Goal: Information Seeking & Learning: Learn about a topic

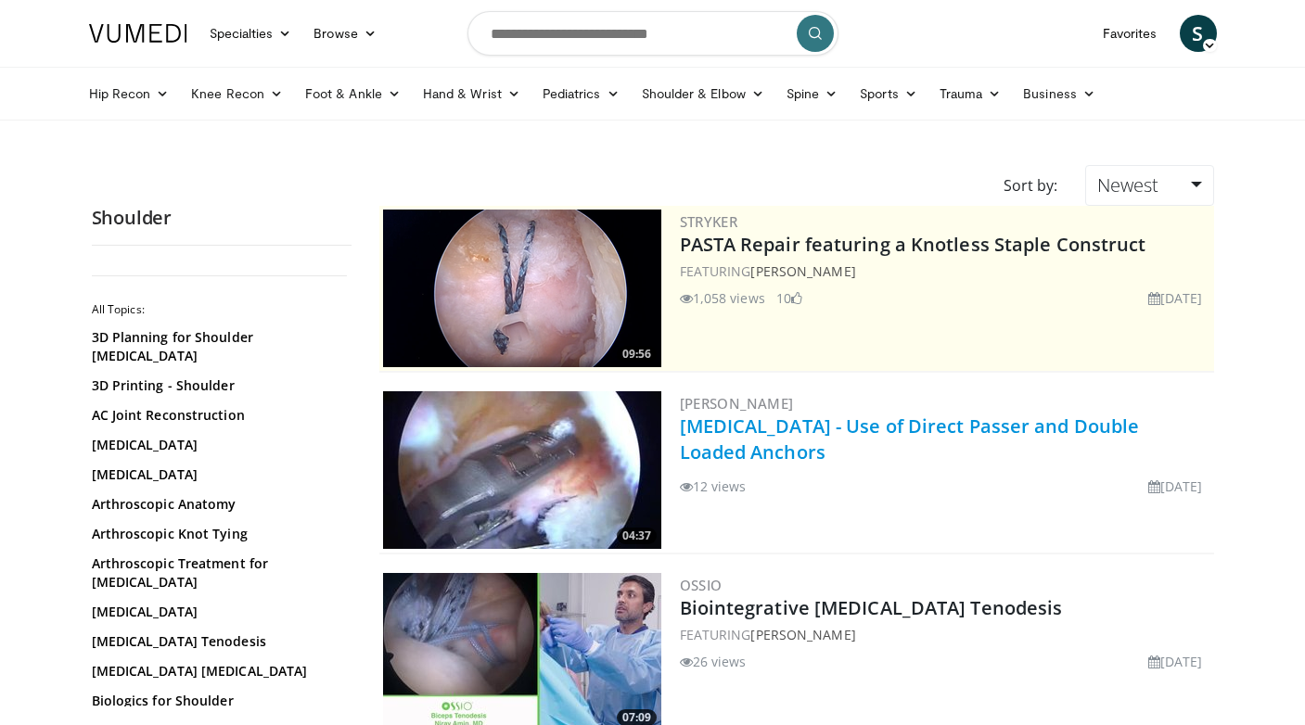
click at [792, 433] on link "[MEDICAL_DATA] - Use of Direct Passer and Double Loaded Anchors" at bounding box center [910, 439] width 460 height 51
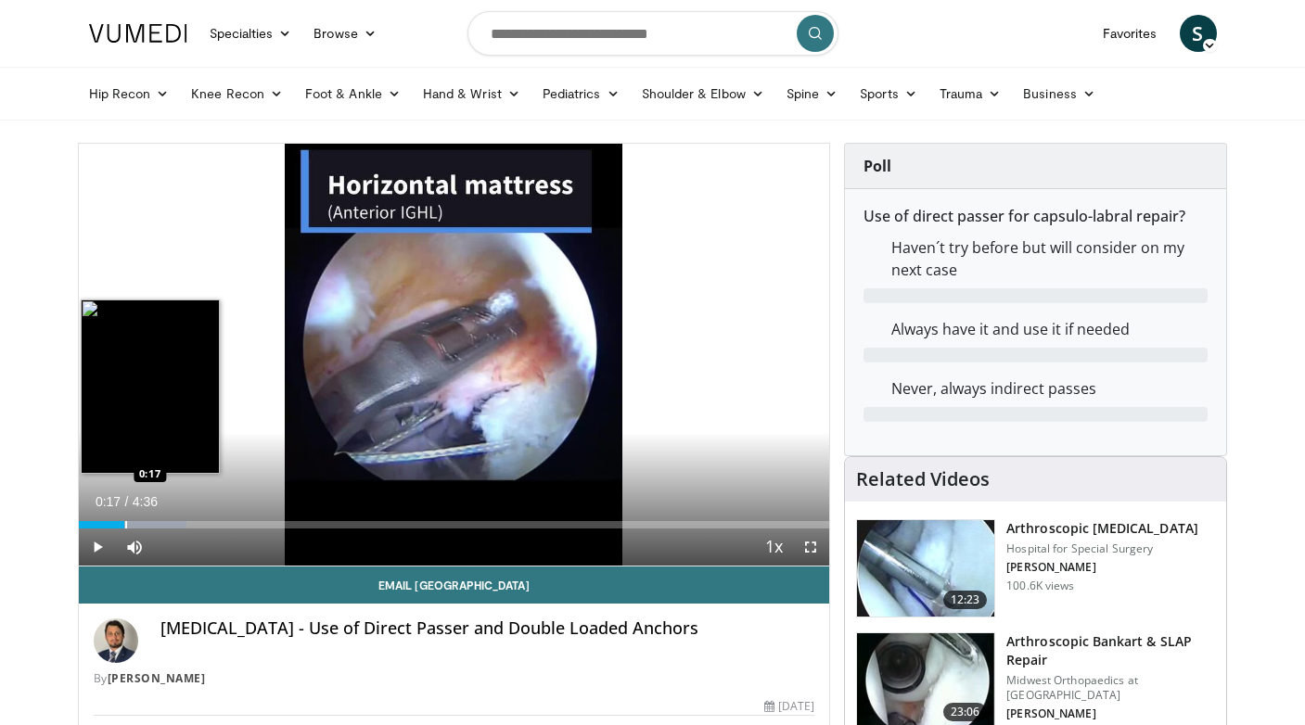
click at [125, 524] on div "Progress Bar" at bounding box center [126, 524] width 2 height 7
click at [153, 525] on div "Progress Bar" at bounding box center [154, 524] width 2 height 7
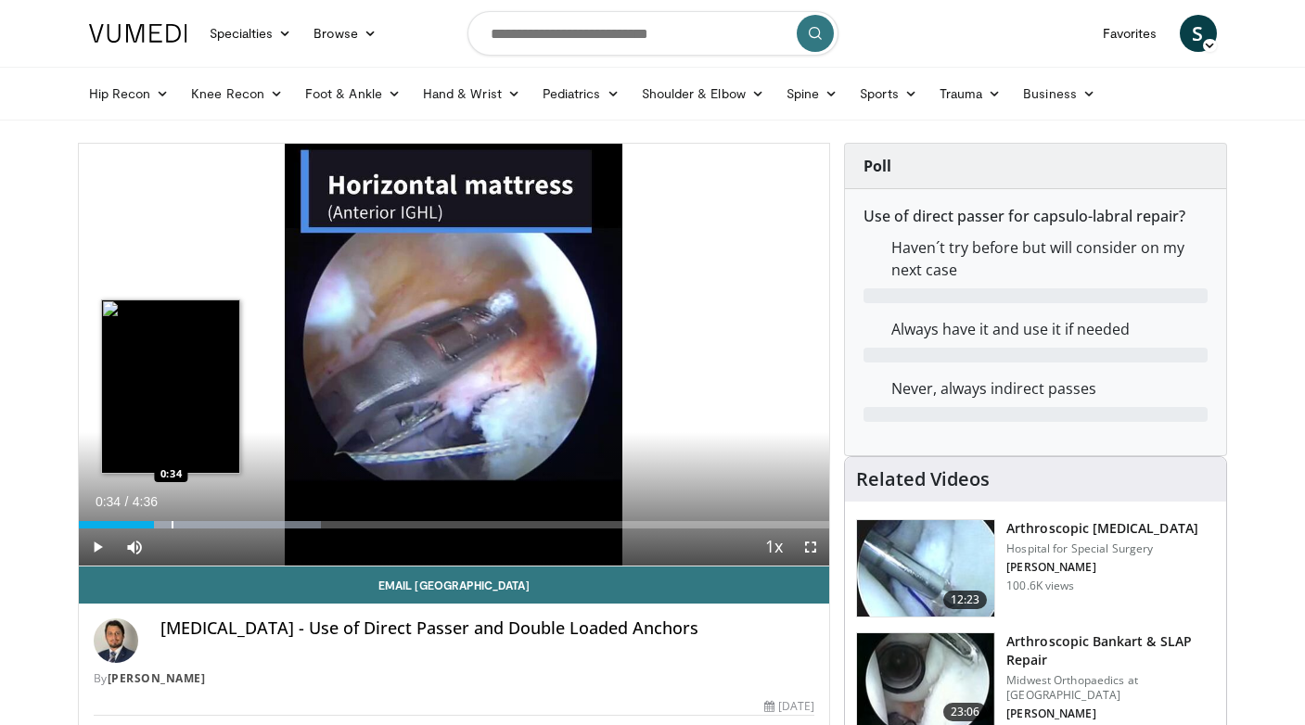
click at [172, 525] on div "Progress Bar" at bounding box center [173, 524] width 2 height 7
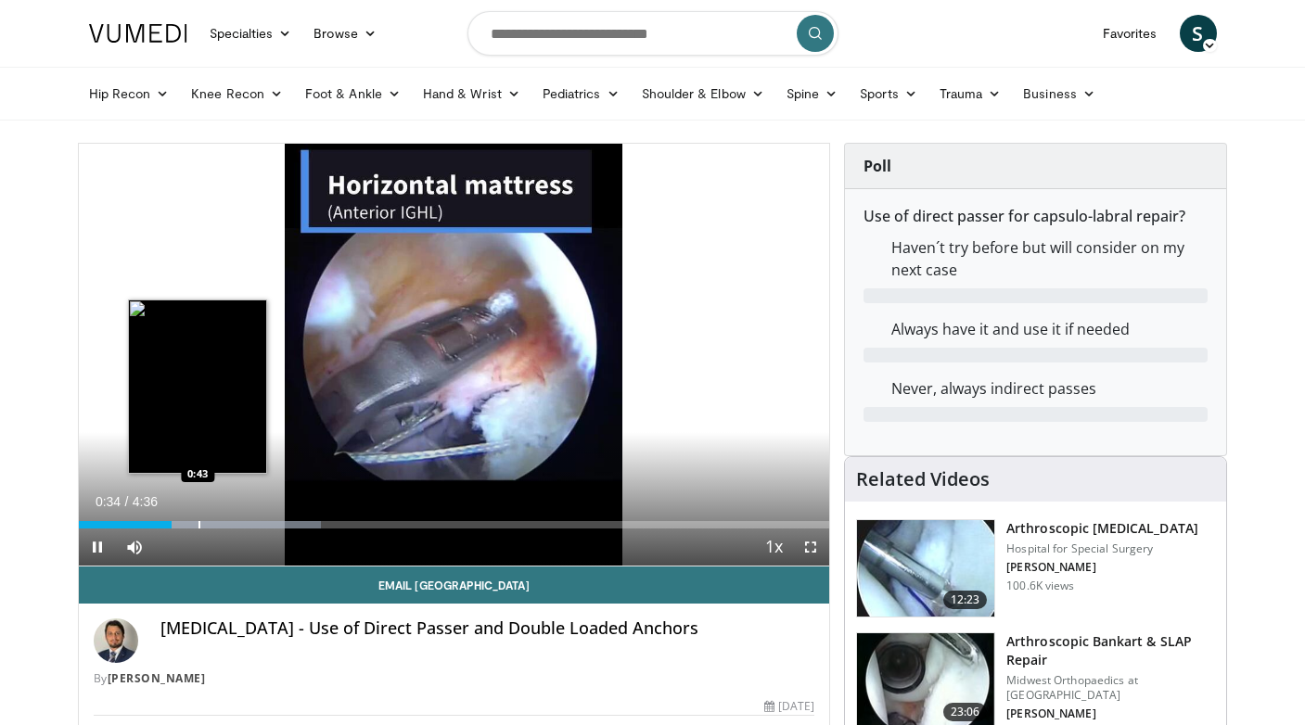
click at [199, 528] on div "Progress Bar" at bounding box center [200, 524] width 2 height 7
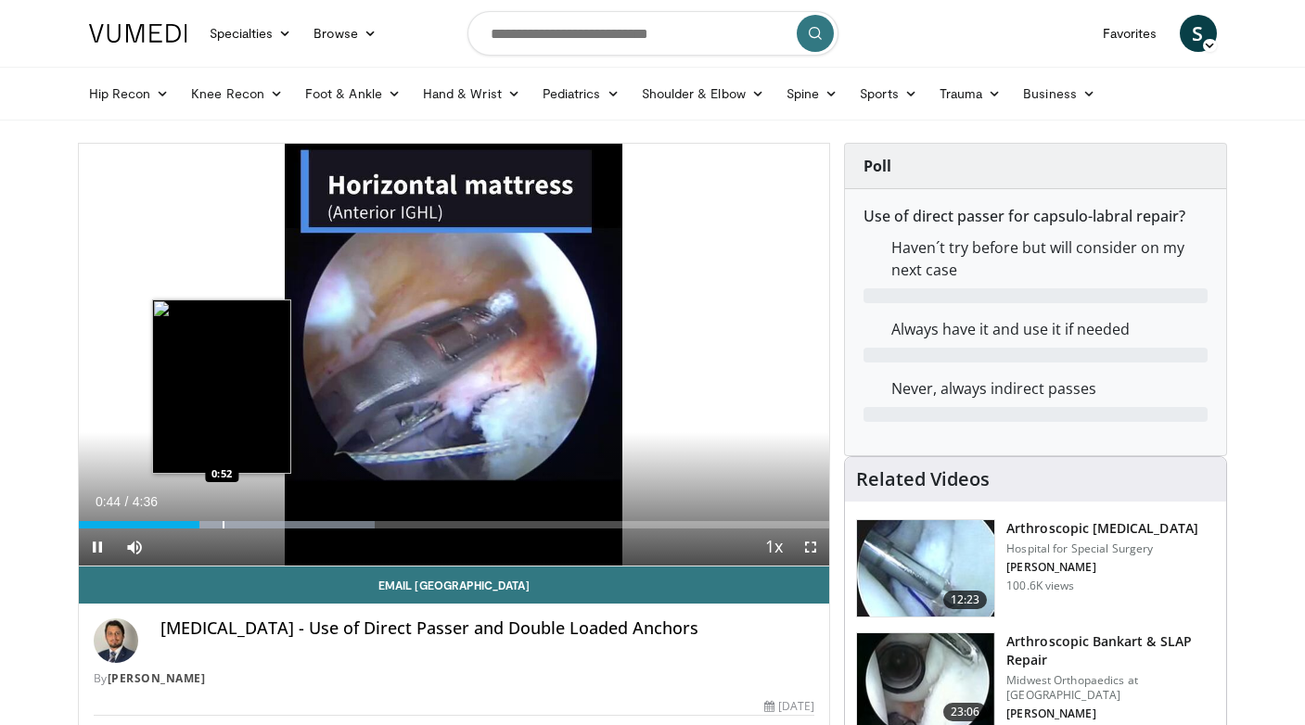
click at [225, 525] on div "Progress Bar" at bounding box center [224, 524] width 2 height 7
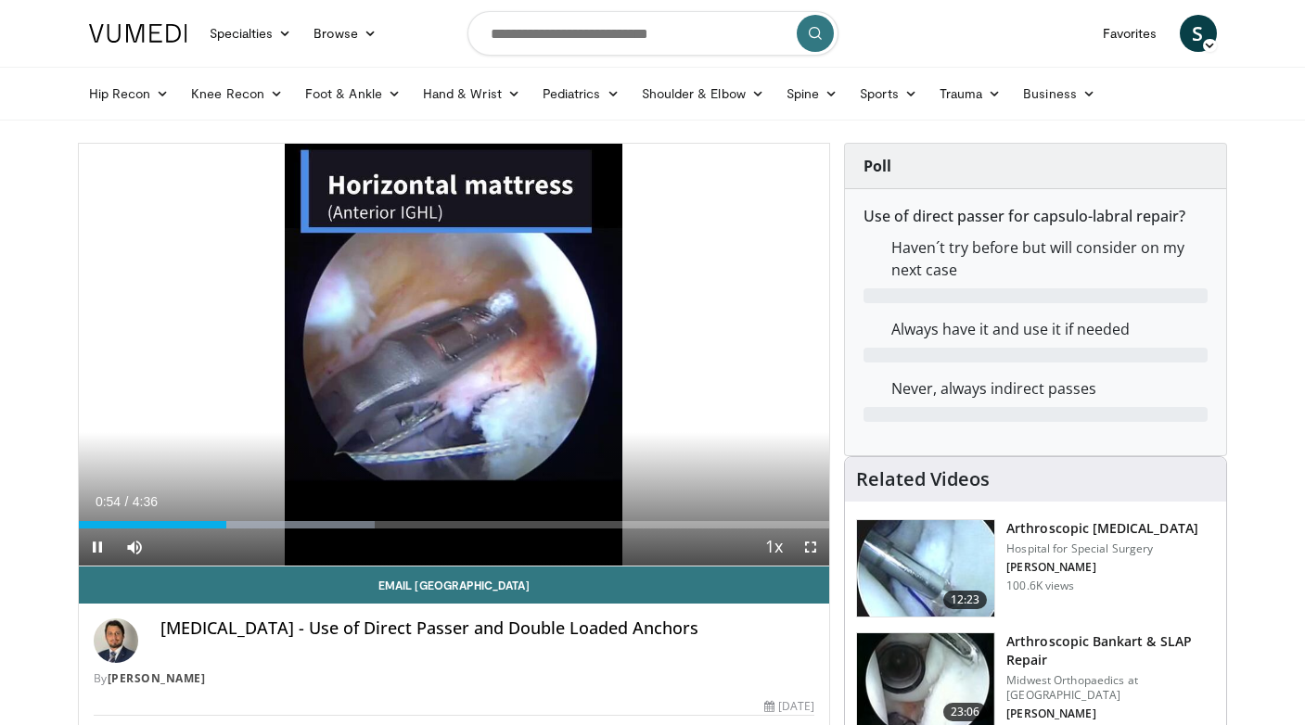
click at [263, 529] on div "Current Time 0:54 / Duration 4:36 Pause Skip Backward Skip Forward Mute Loaded …" at bounding box center [454, 547] width 751 height 37
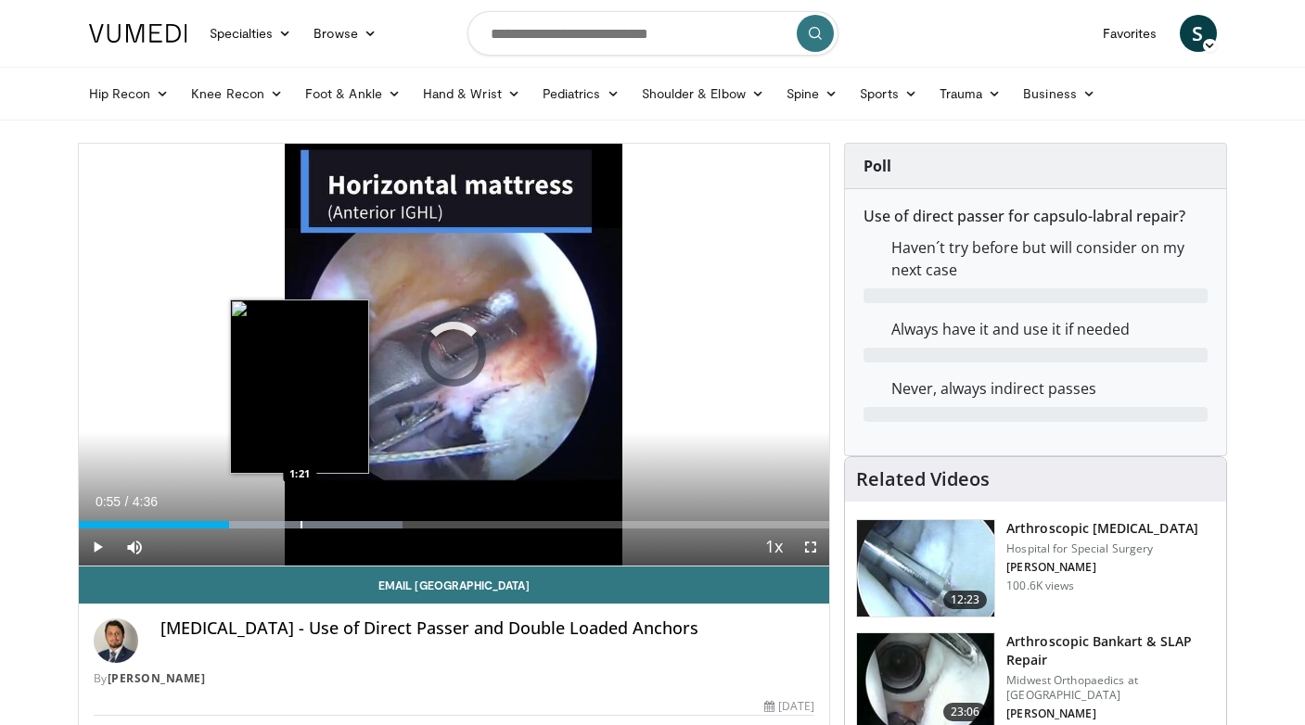
click at [301, 523] on div "Progress Bar" at bounding box center [302, 524] width 2 height 7
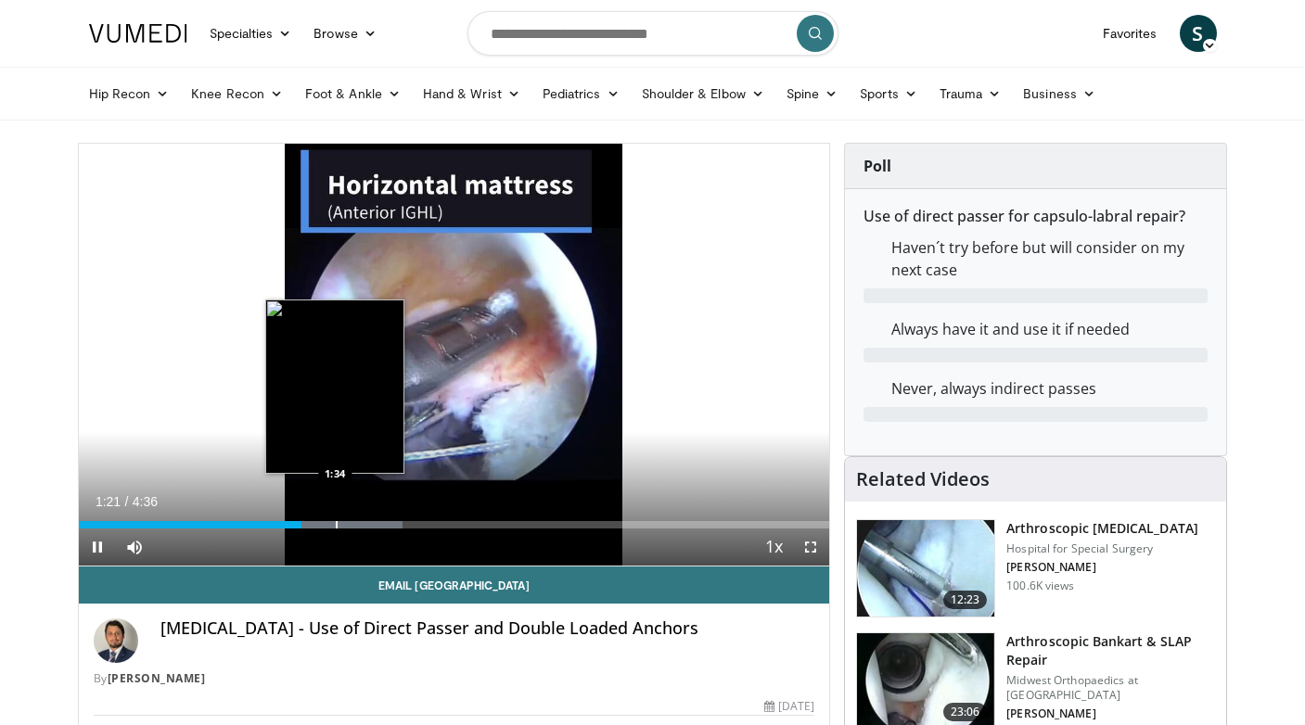
click at [336, 526] on div "Progress Bar" at bounding box center [337, 524] width 2 height 7
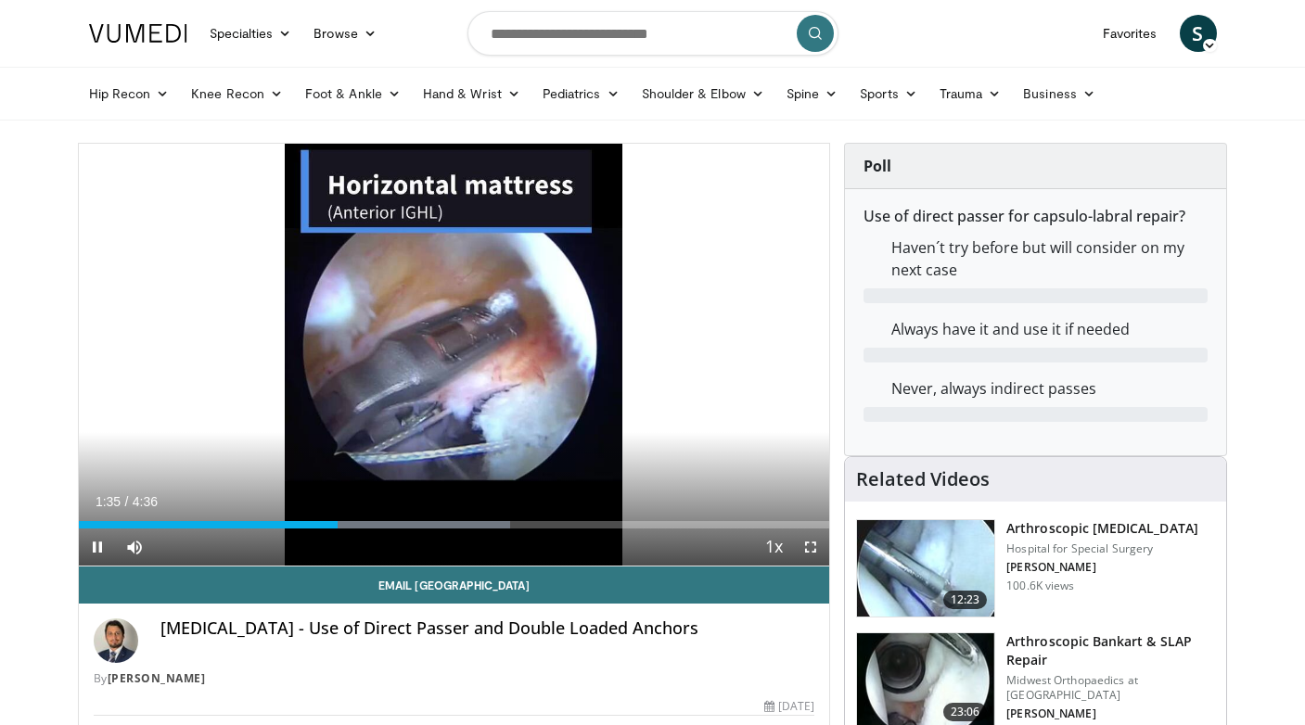
click at [362, 529] on div "Current Time 1:35 / Duration 4:36 Pause Skip Backward Skip Forward Mute Loaded …" at bounding box center [454, 547] width 751 height 37
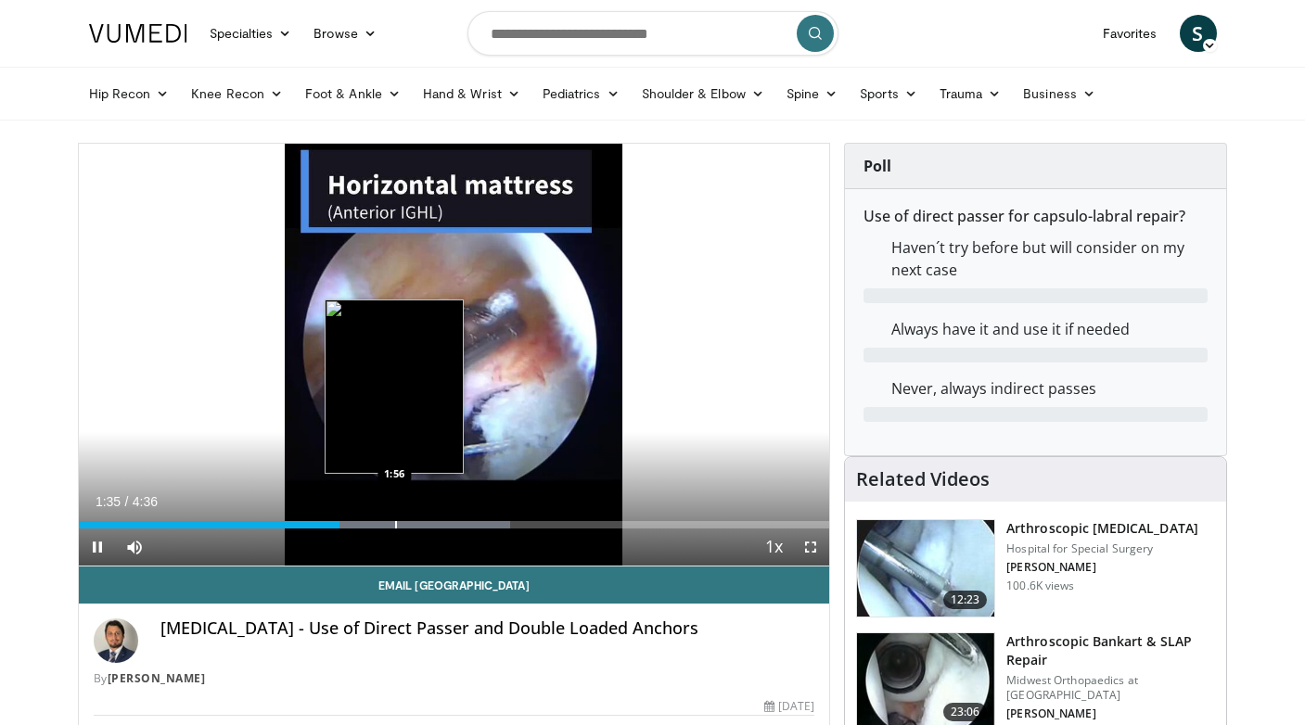
click at [395, 525] on div "Progress Bar" at bounding box center [396, 524] width 2 height 7
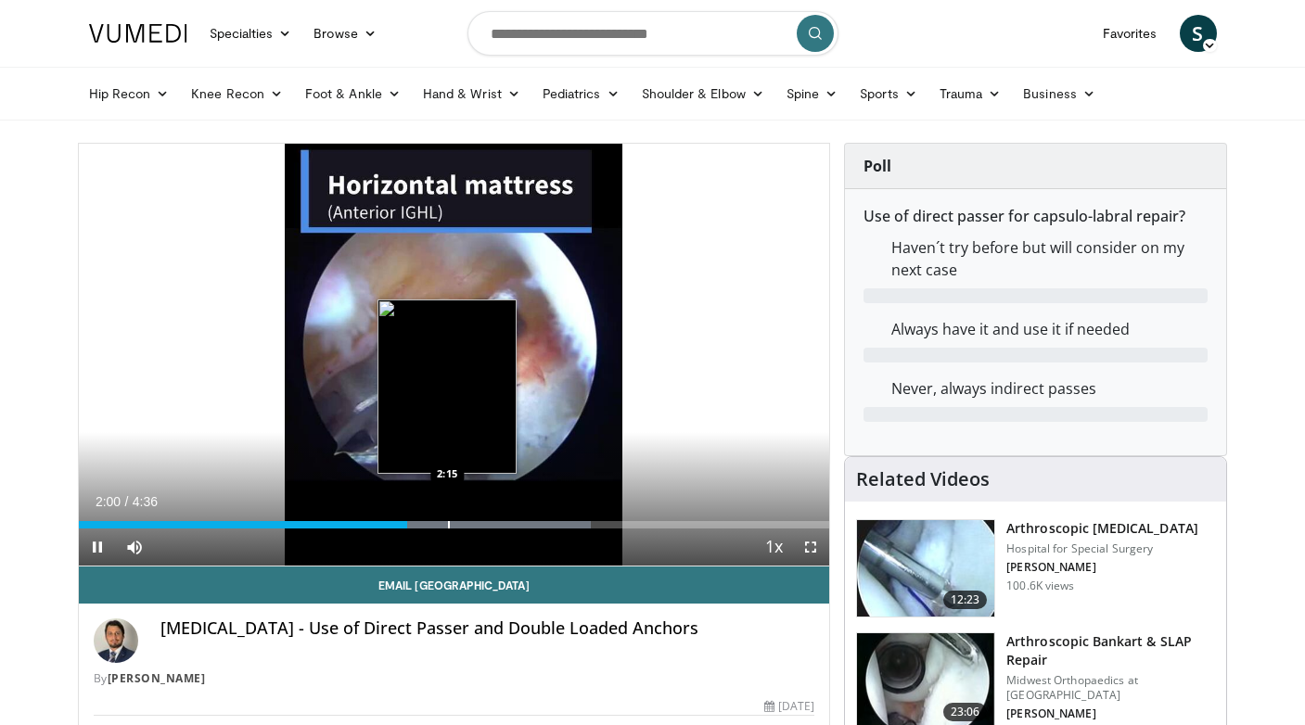
click at [448, 526] on div "Progress Bar" at bounding box center [449, 524] width 2 height 7
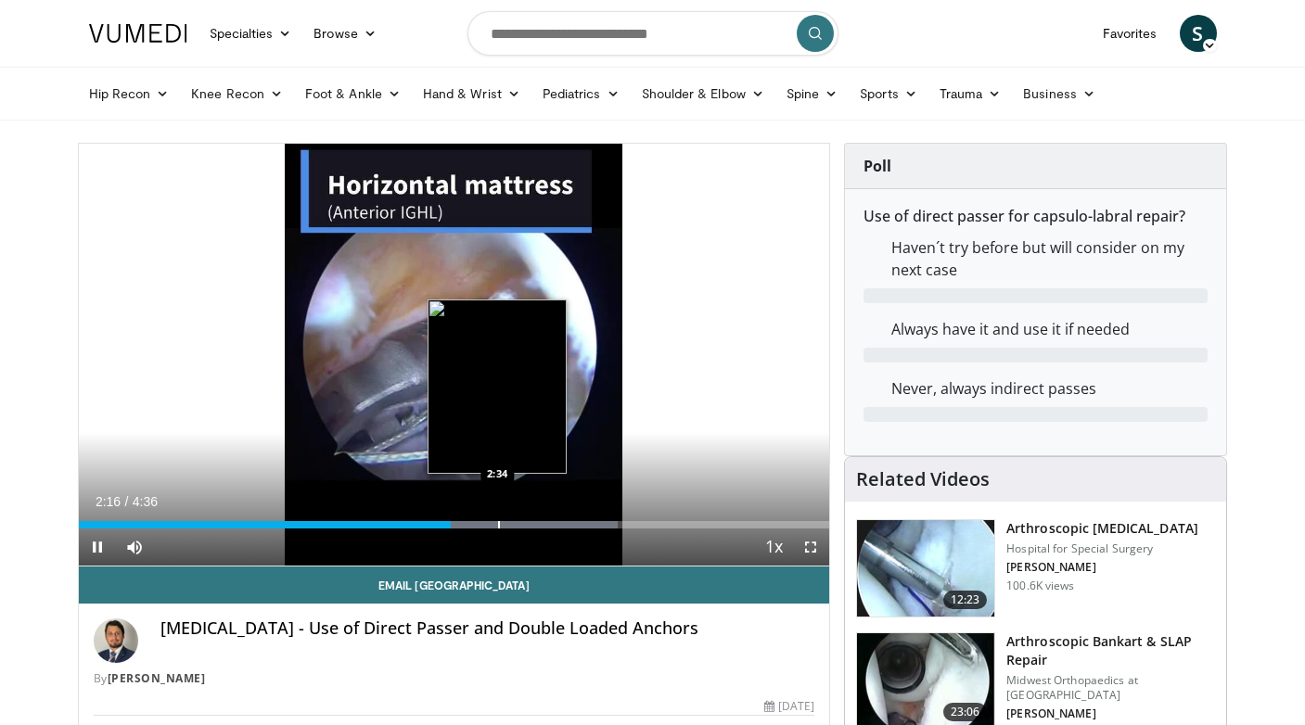
click at [498, 525] on div "Progress Bar" at bounding box center [499, 524] width 2 height 7
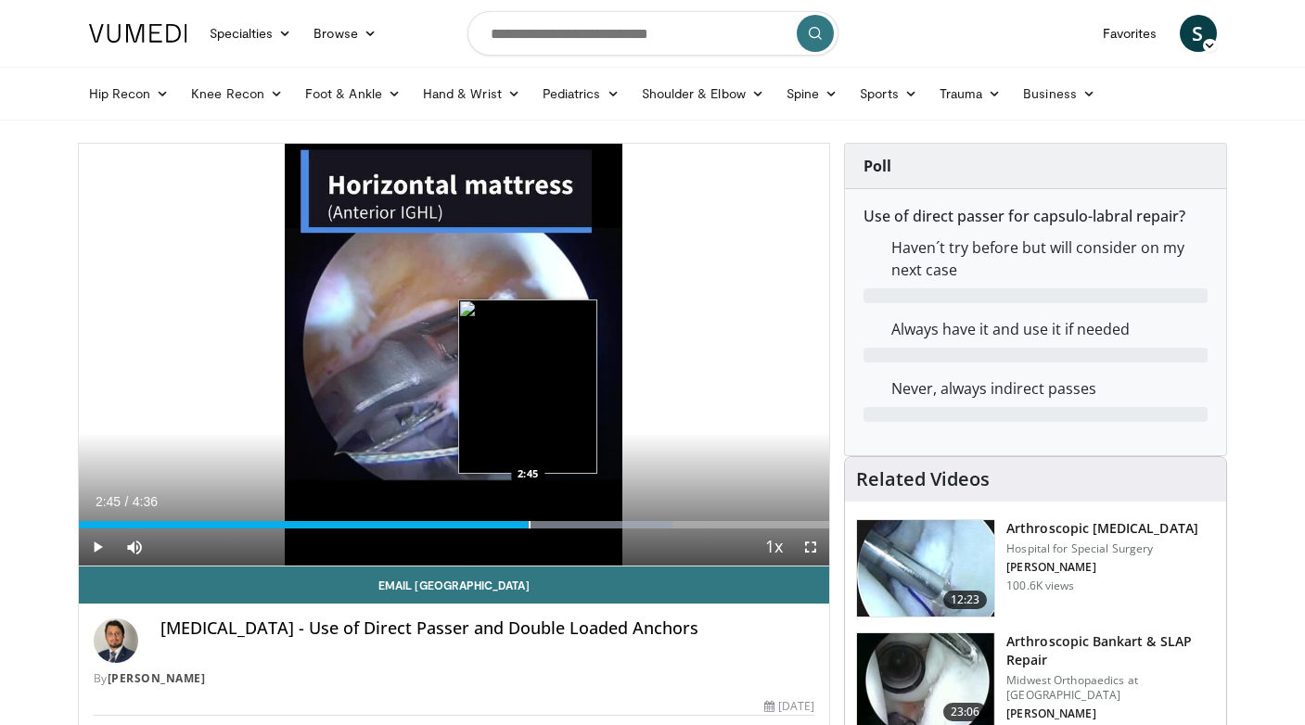
click at [529, 527] on div "Progress Bar" at bounding box center [530, 524] width 2 height 7
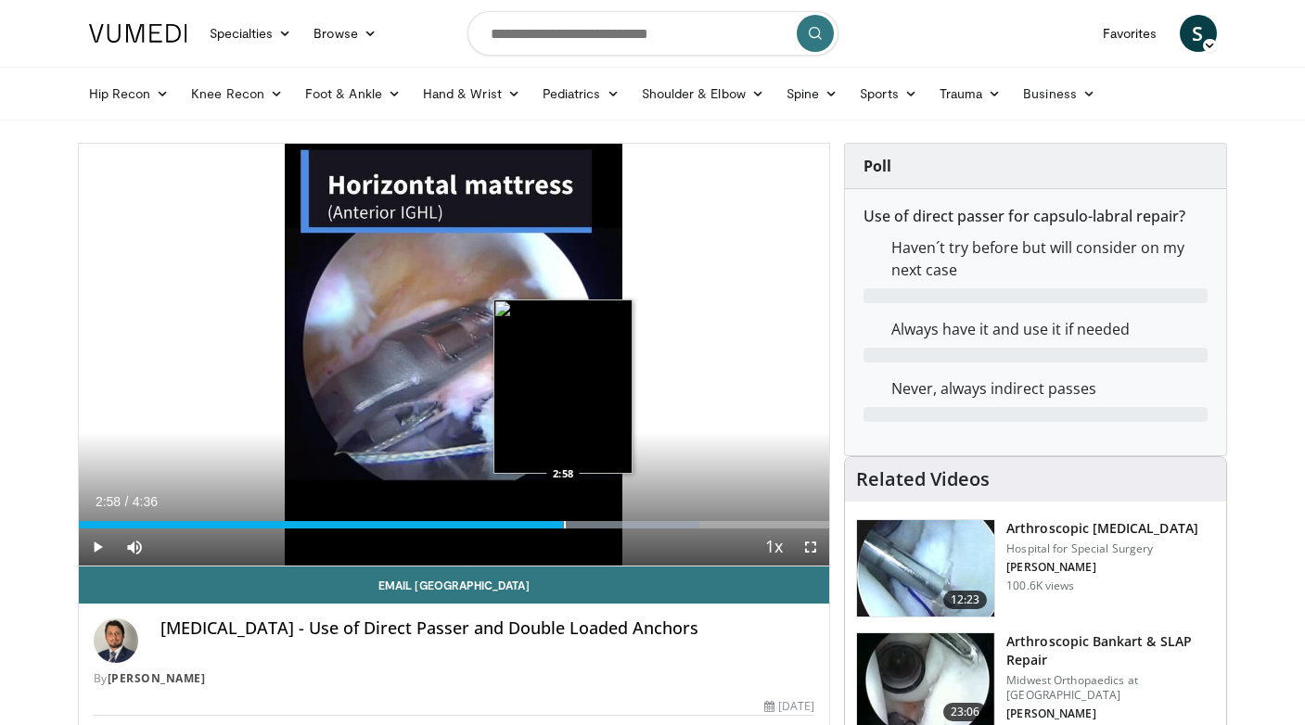
click at [564, 528] on div "Progress Bar" at bounding box center [565, 524] width 2 height 7
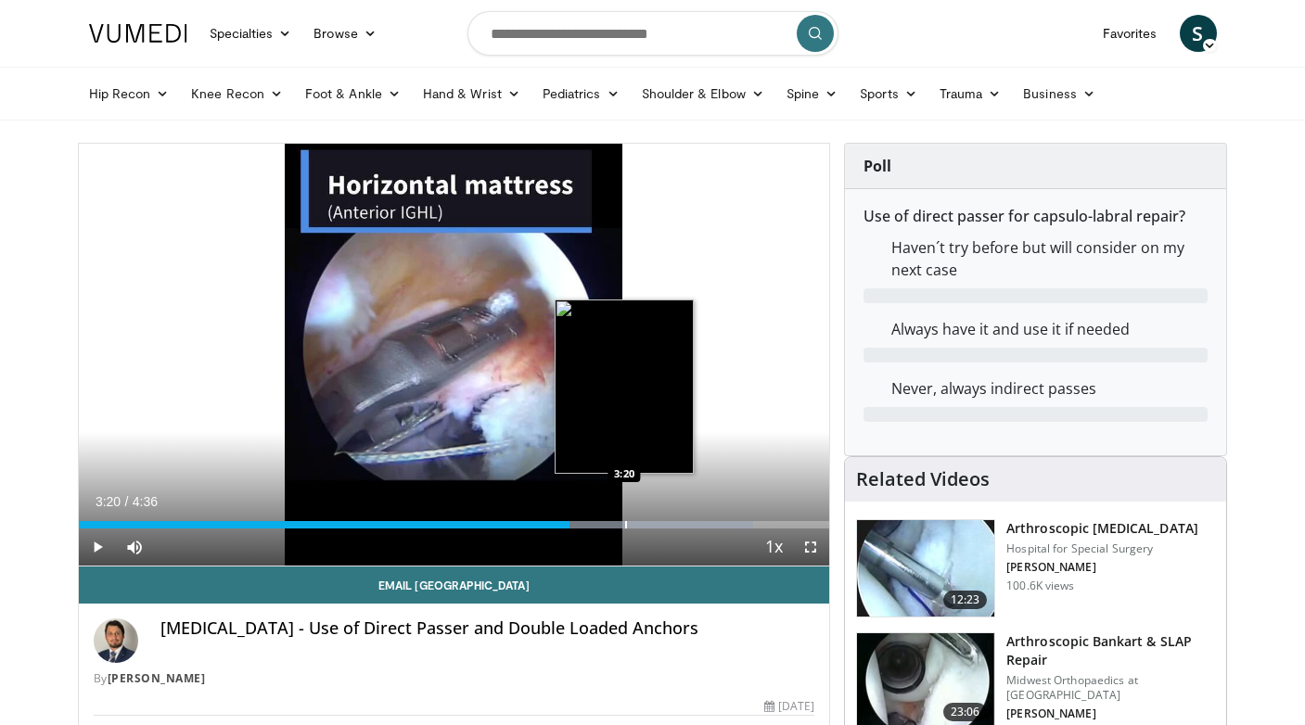
click at [625, 524] on div "Progress Bar" at bounding box center [626, 524] width 2 height 7
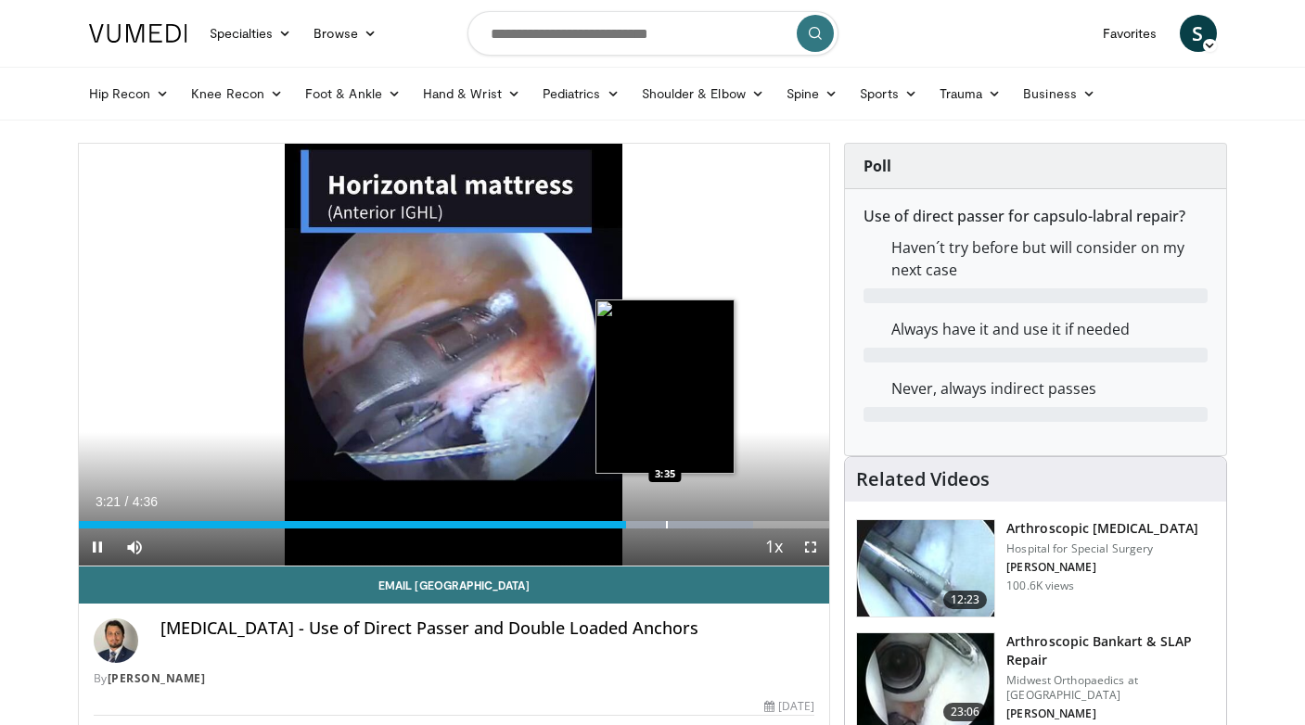
click at [666, 527] on div "Progress Bar" at bounding box center [667, 524] width 2 height 7
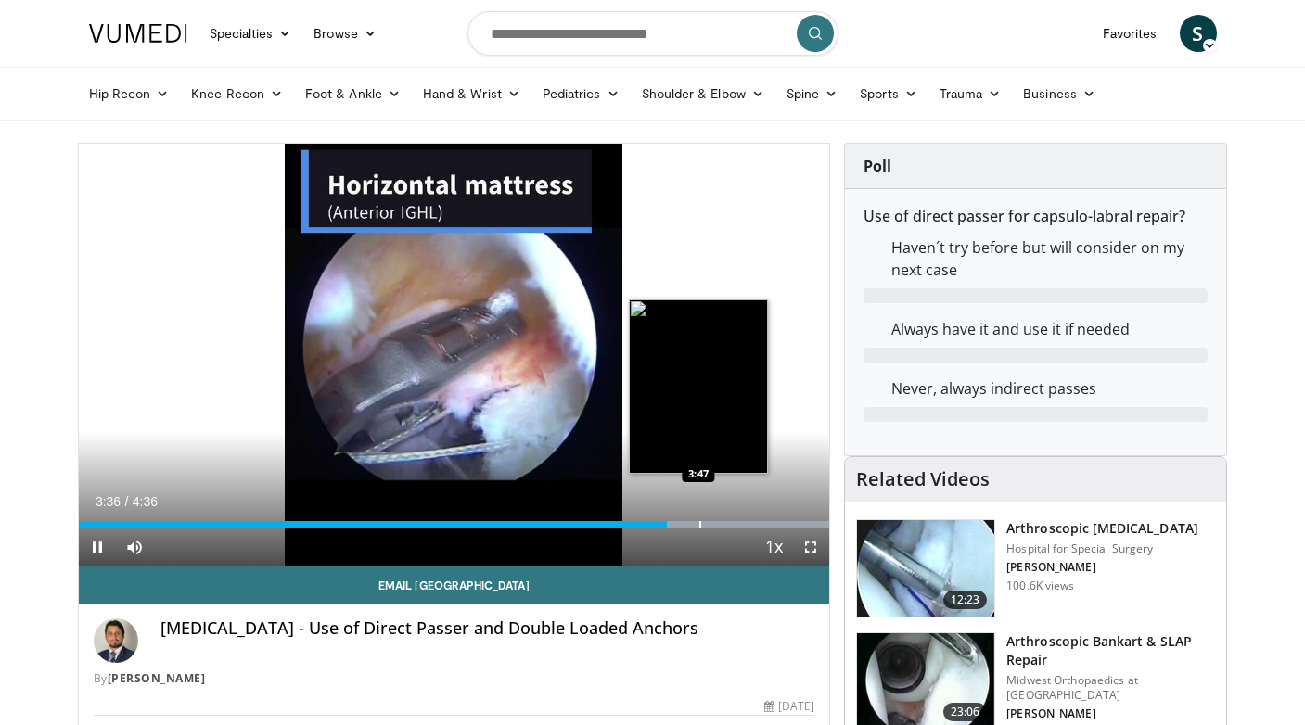
click at [699, 523] on div "Progress Bar" at bounding box center [700, 524] width 2 height 7
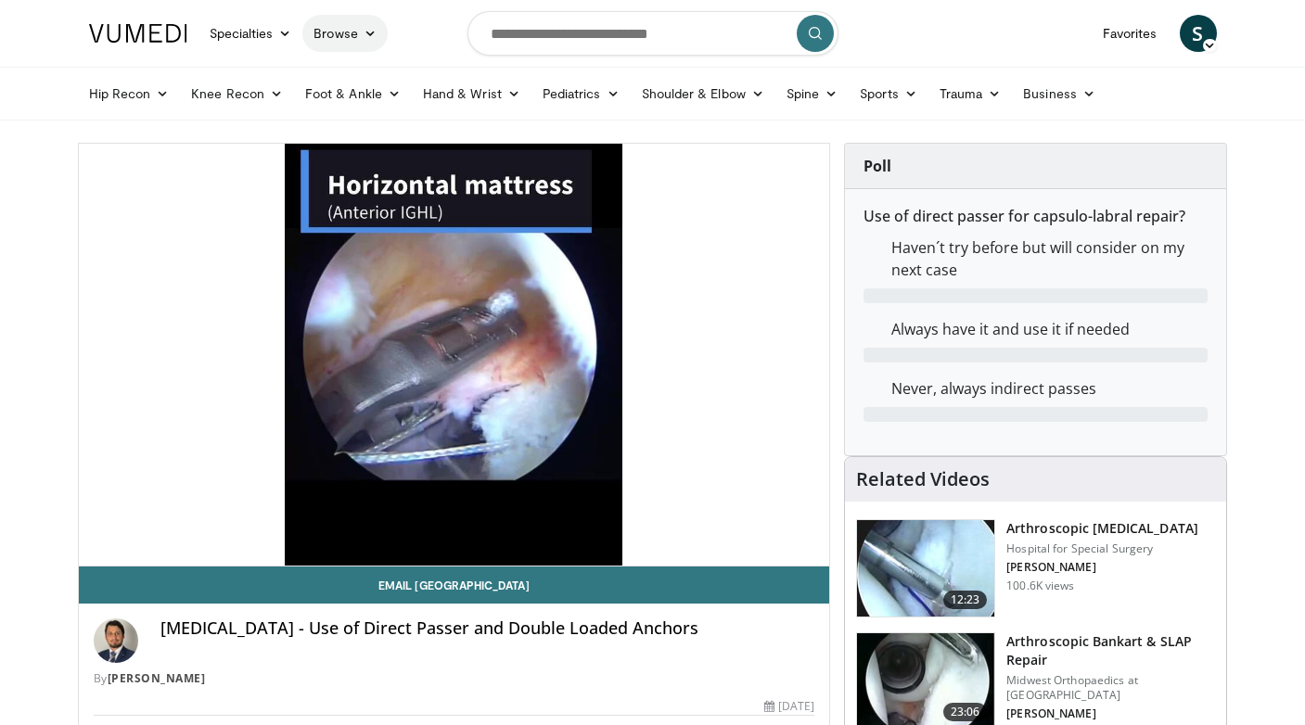
click at [353, 38] on link "Browse" at bounding box center [344, 33] width 85 height 37
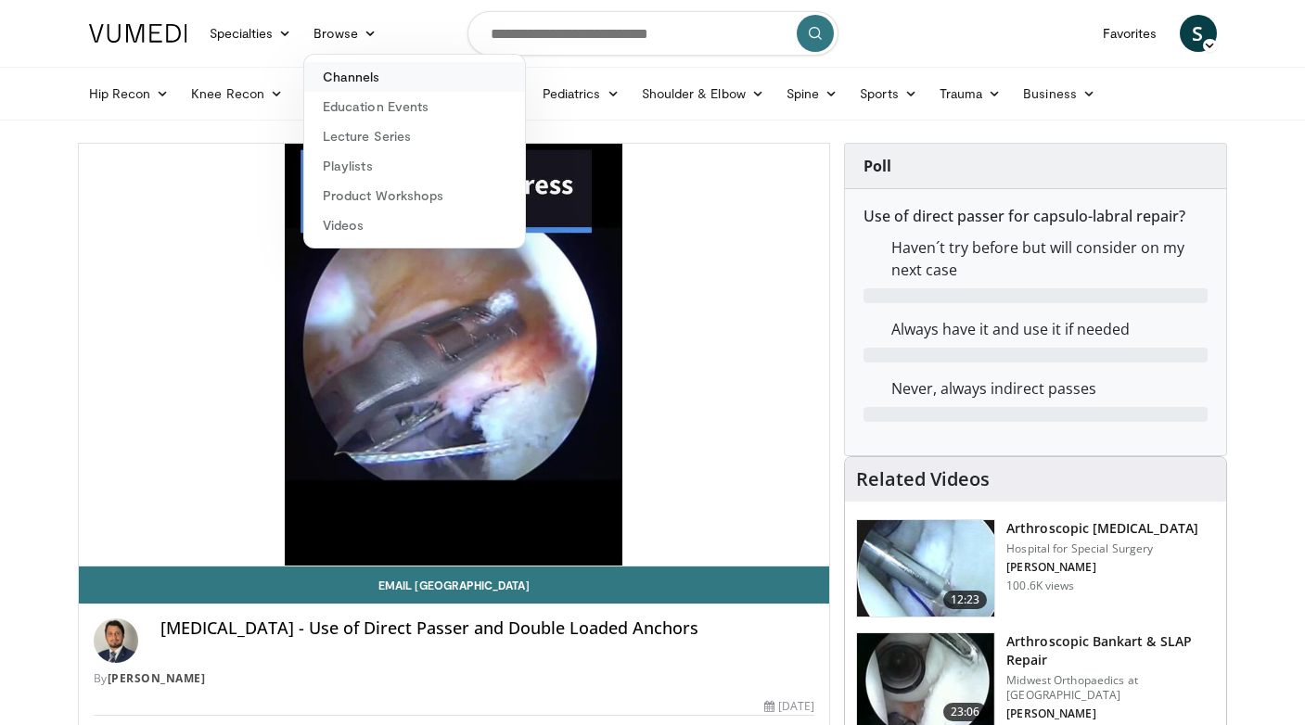
click at [362, 79] on link "Channels" at bounding box center [414, 77] width 221 height 30
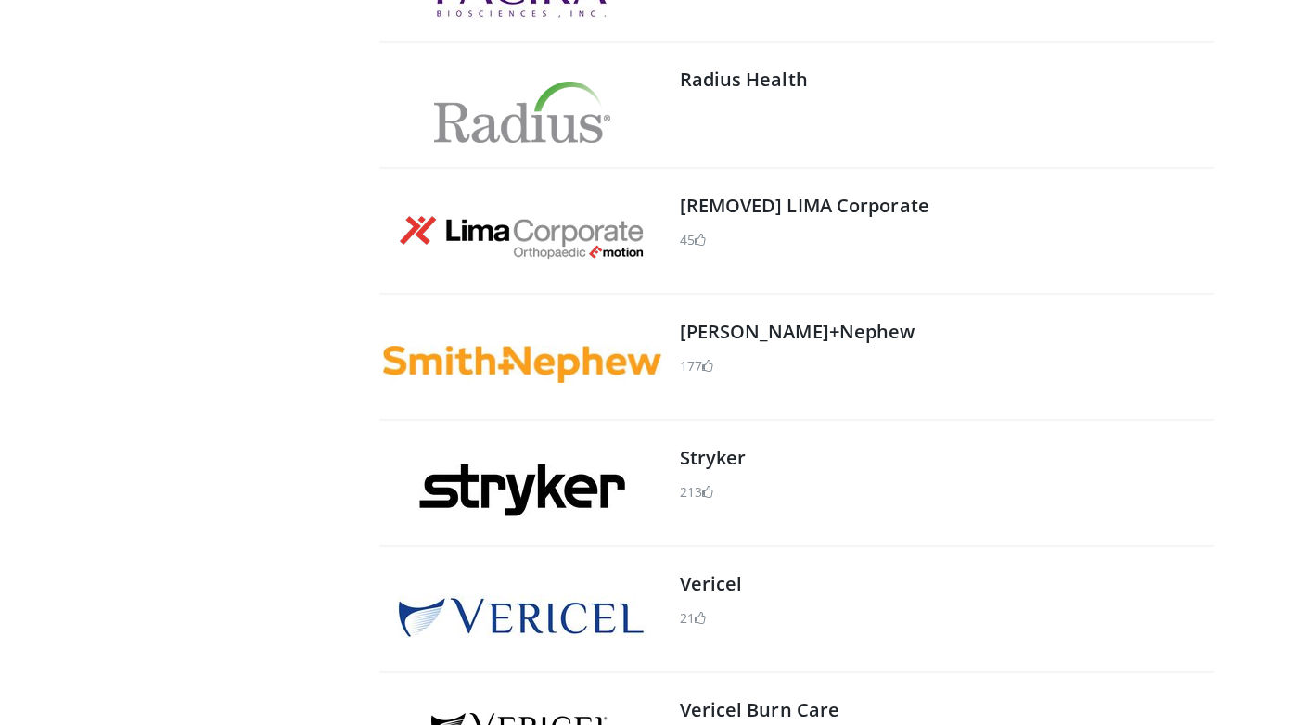
scroll to position [2488, 0]
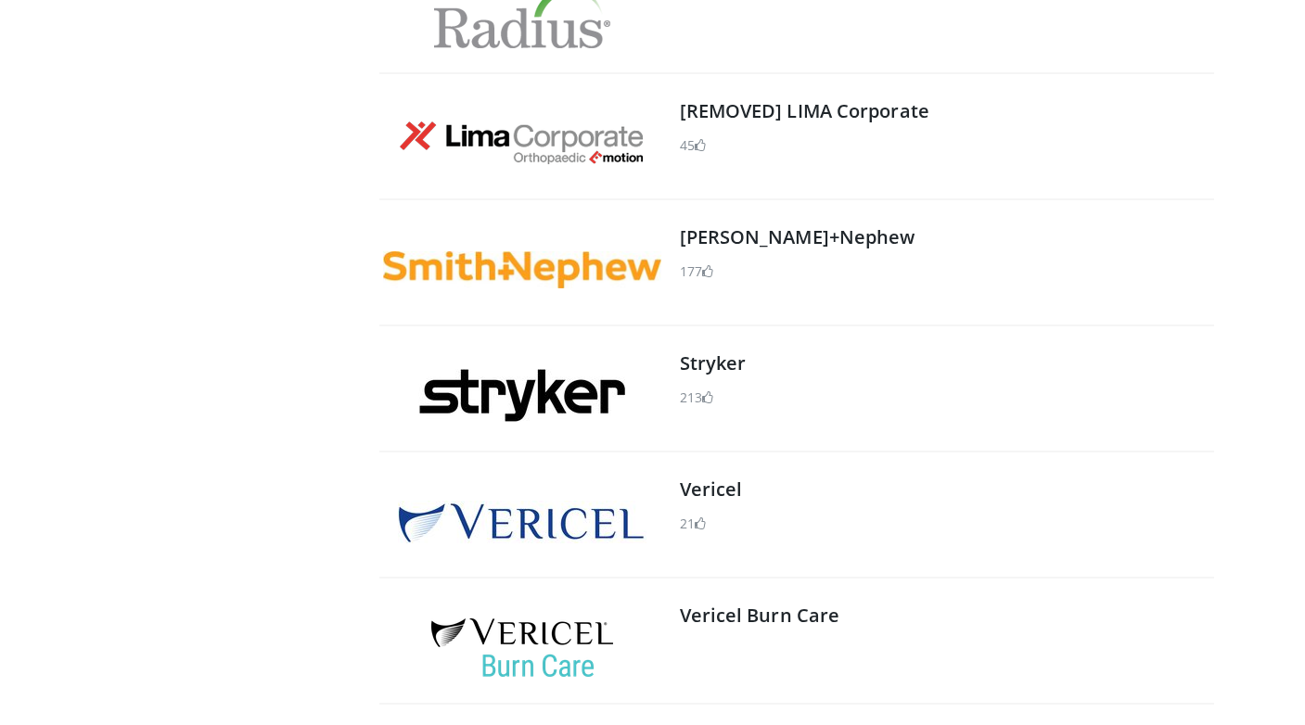
click at [556, 387] on img at bounding box center [521, 395] width 207 height 53
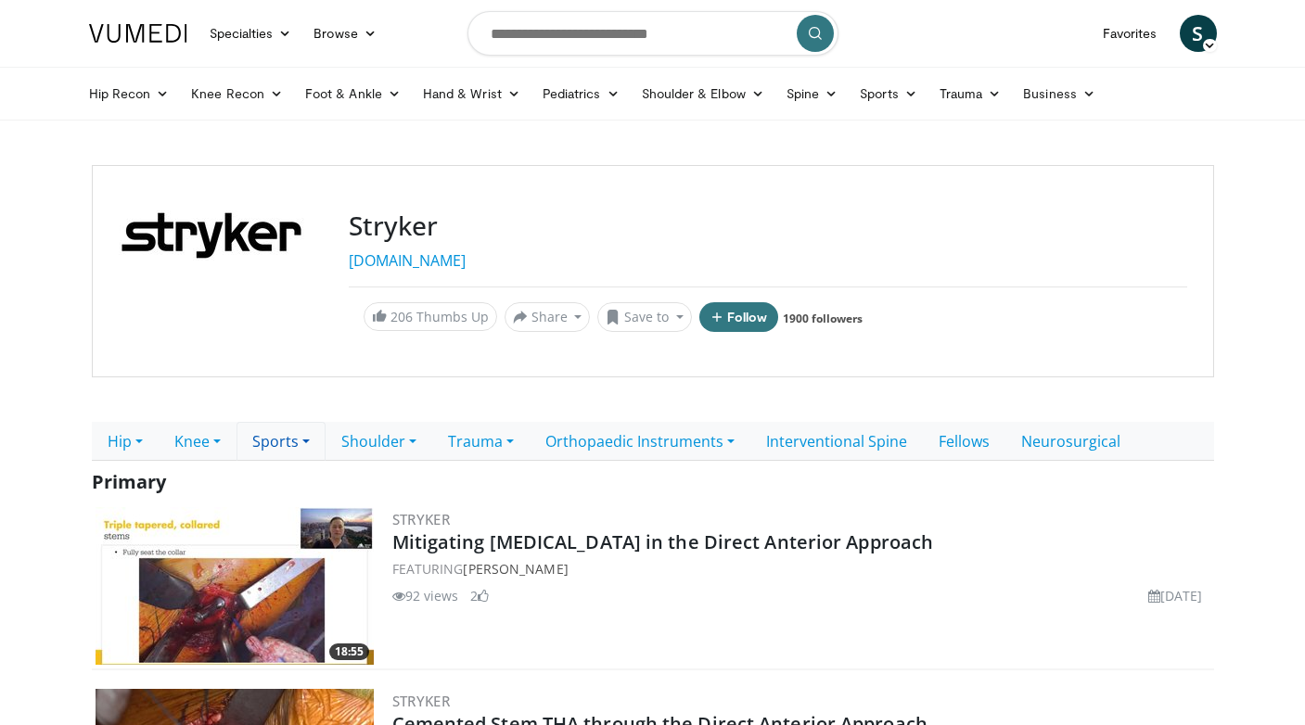
click at [312, 436] on link "Sports" at bounding box center [281, 441] width 89 height 39
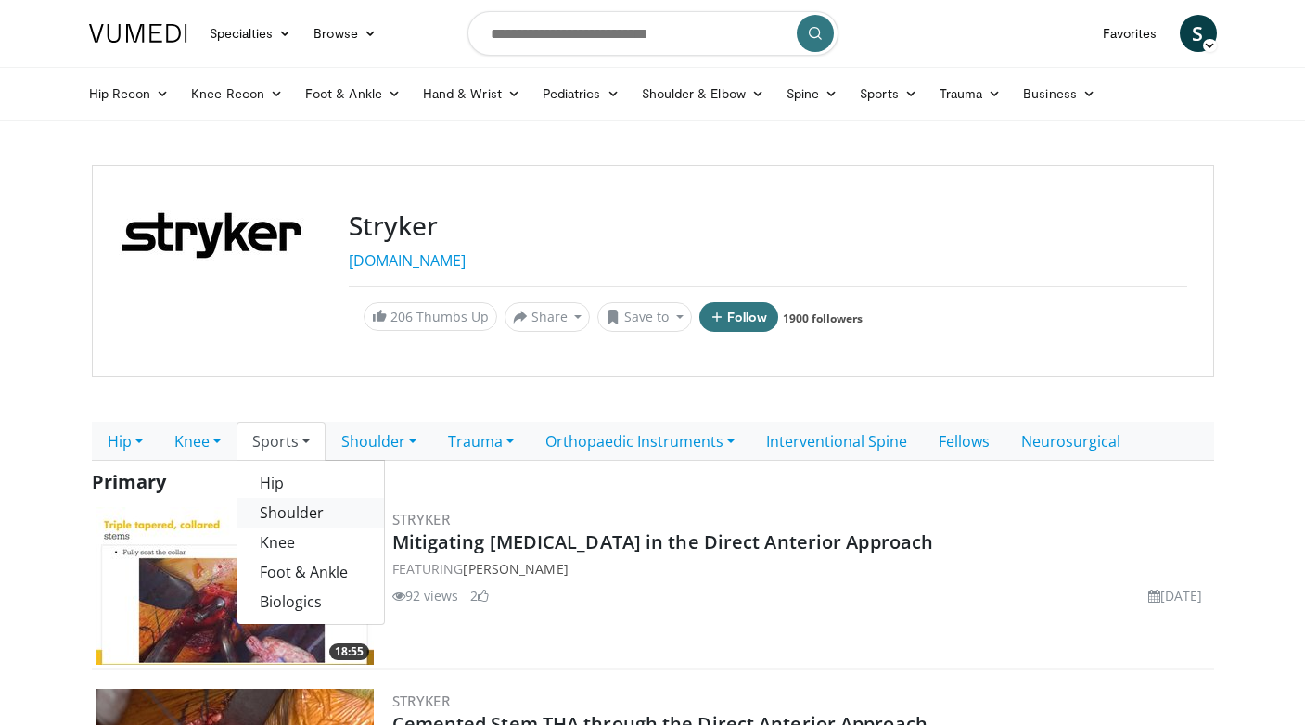
click at [293, 514] on link "Shoulder" at bounding box center [310, 513] width 147 height 30
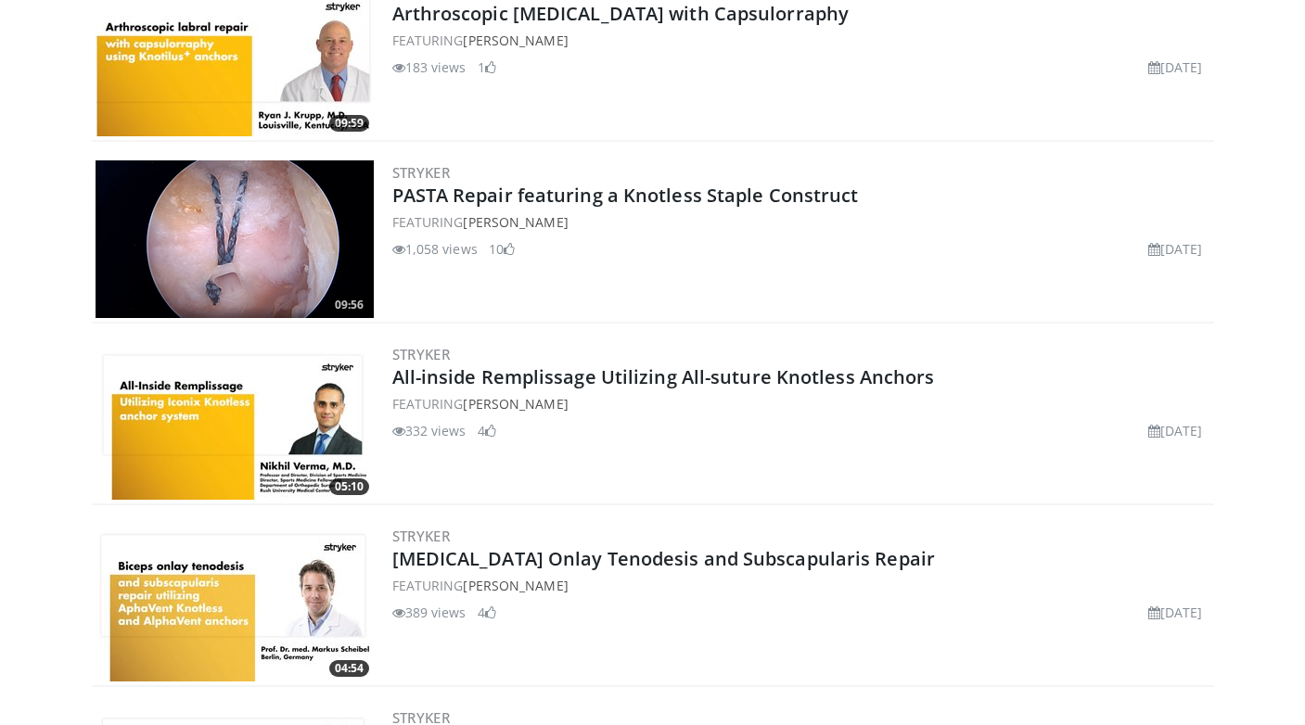
scroll to position [588, 0]
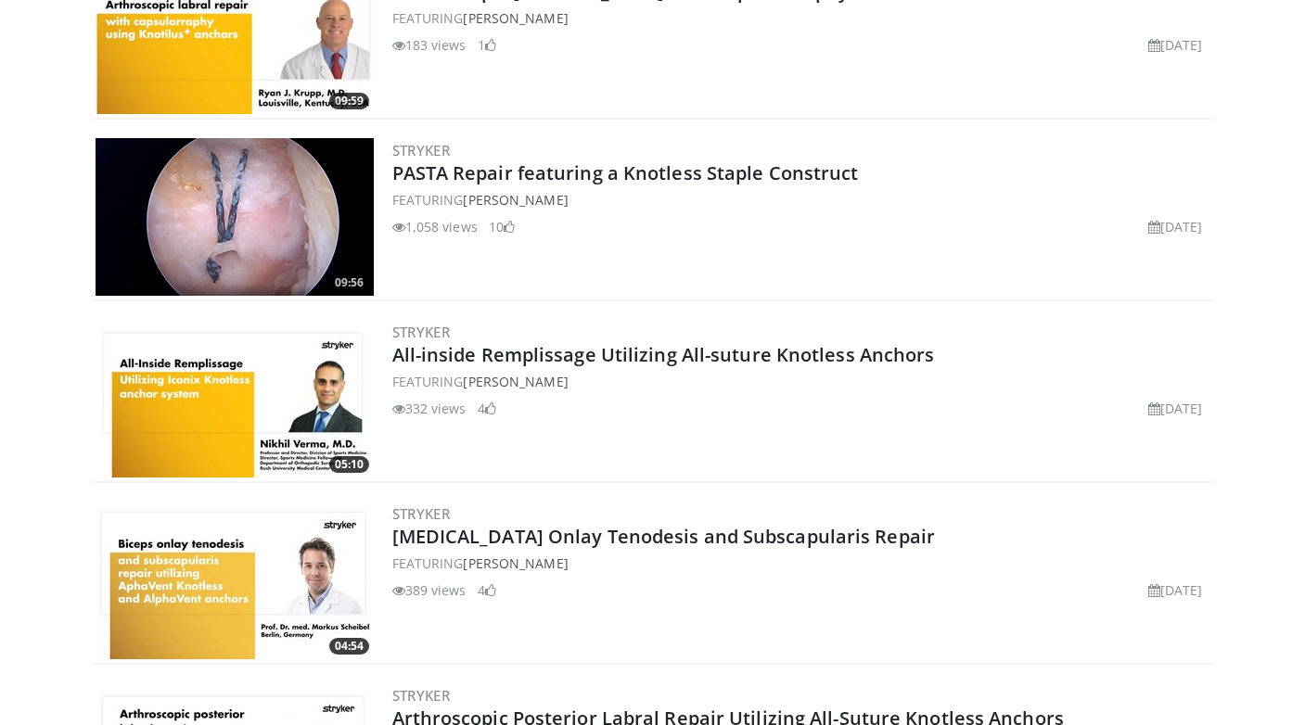
click at [243, 422] on img at bounding box center [235, 399] width 278 height 158
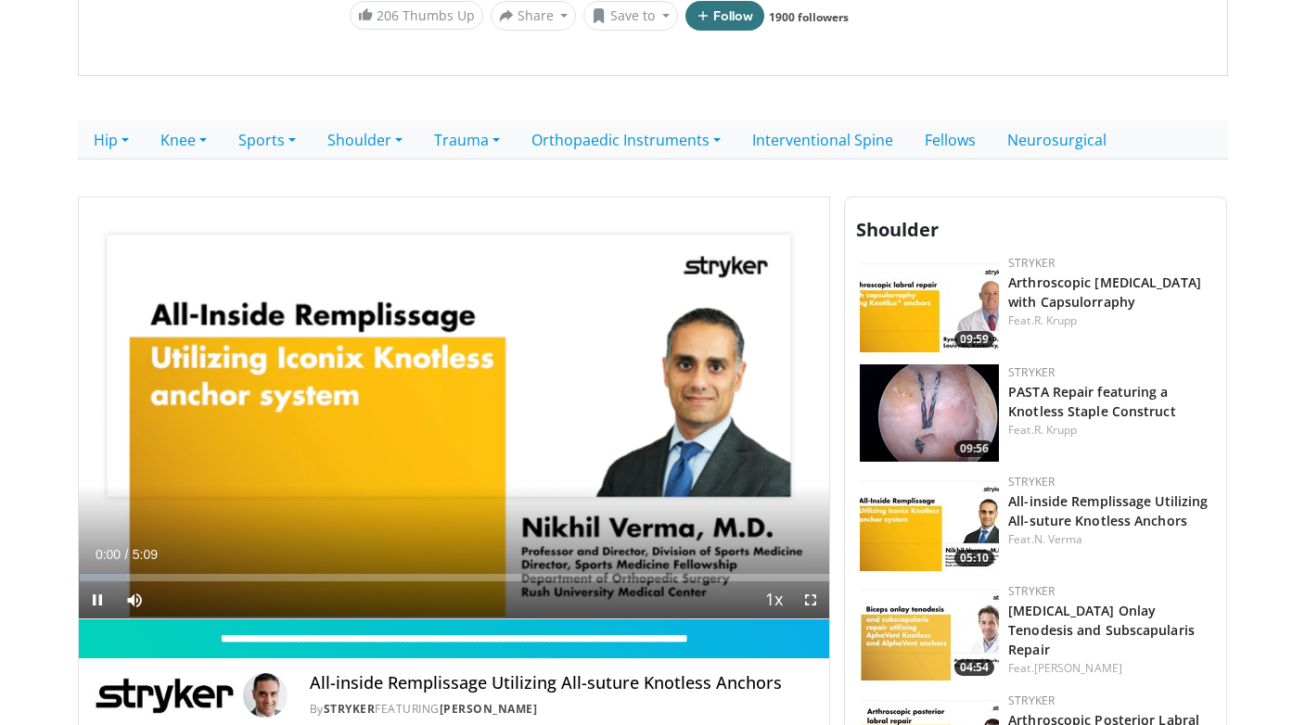
scroll to position [324, 0]
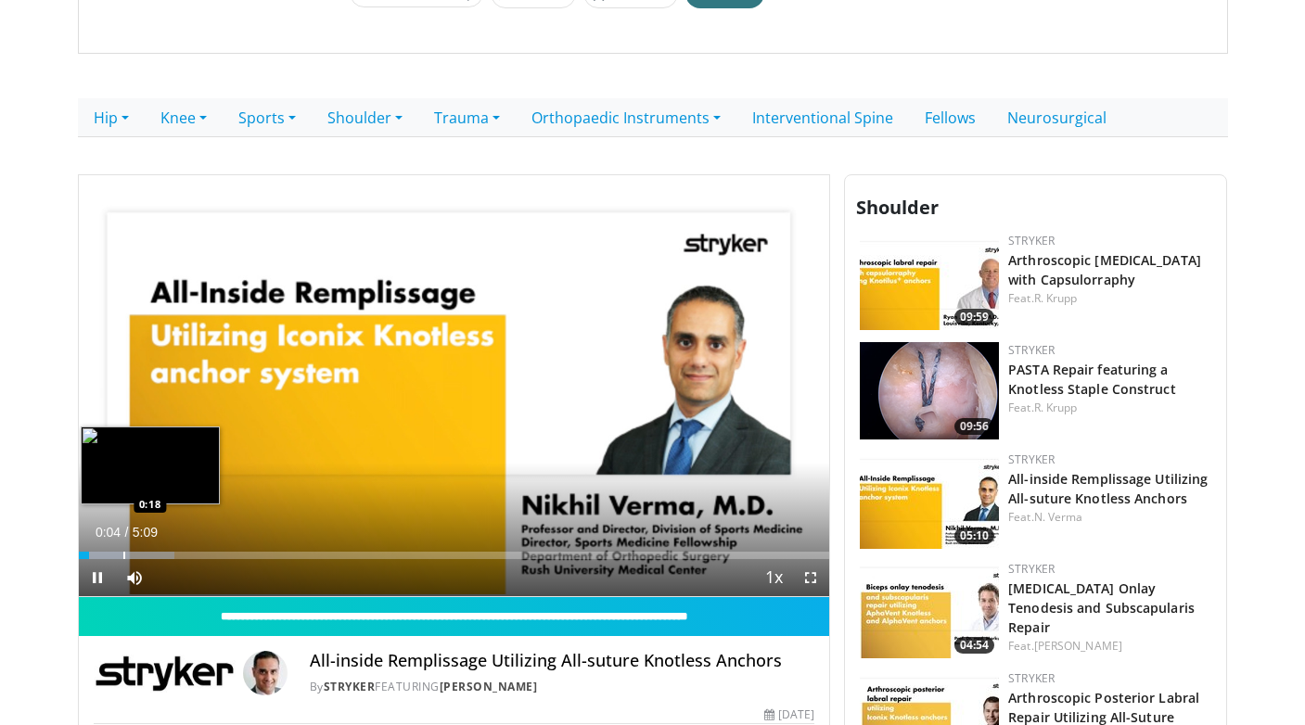
click at [123, 555] on div "Progress Bar" at bounding box center [124, 555] width 2 height 7
click at [151, 555] on div "Progress Bar" at bounding box center [152, 555] width 2 height 7
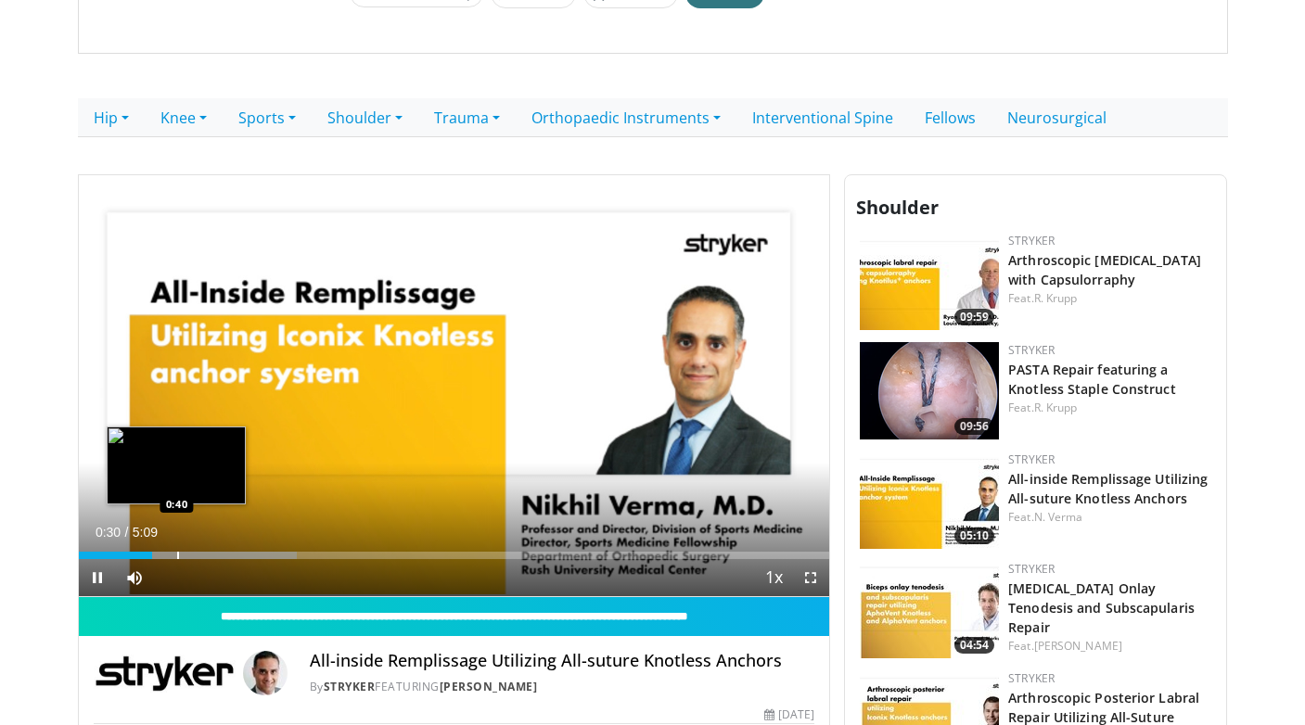
click at [177, 556] on div "Progress Bar" at bounding box center [178, 555] width 2 height 7
click at [207, 556] on div "Progress Bar" at bounding box center [206, 555] width 2 height 7
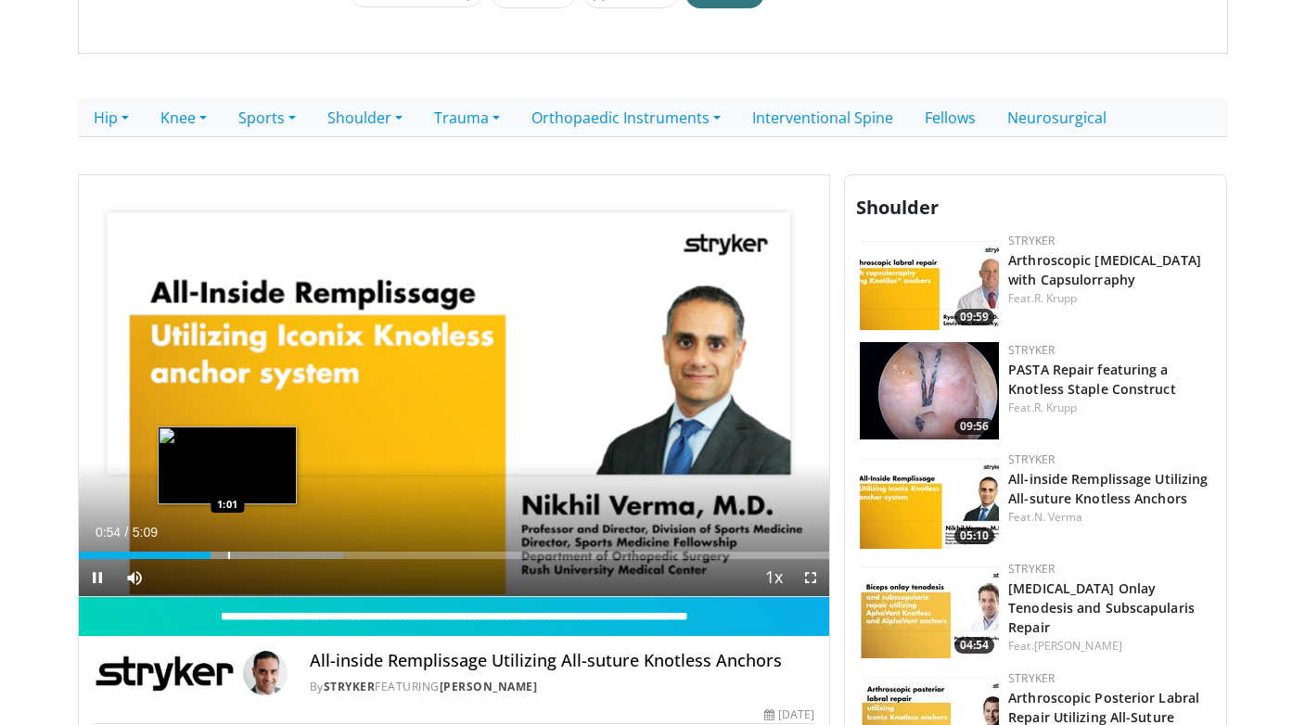
click at [228, 558] on div "Progress Bar" at bounding box center [229, 555] width 2 height 7
click at [244, 558] on div "Progress Bar" at bounding box center [245, 555] width 2 height 7
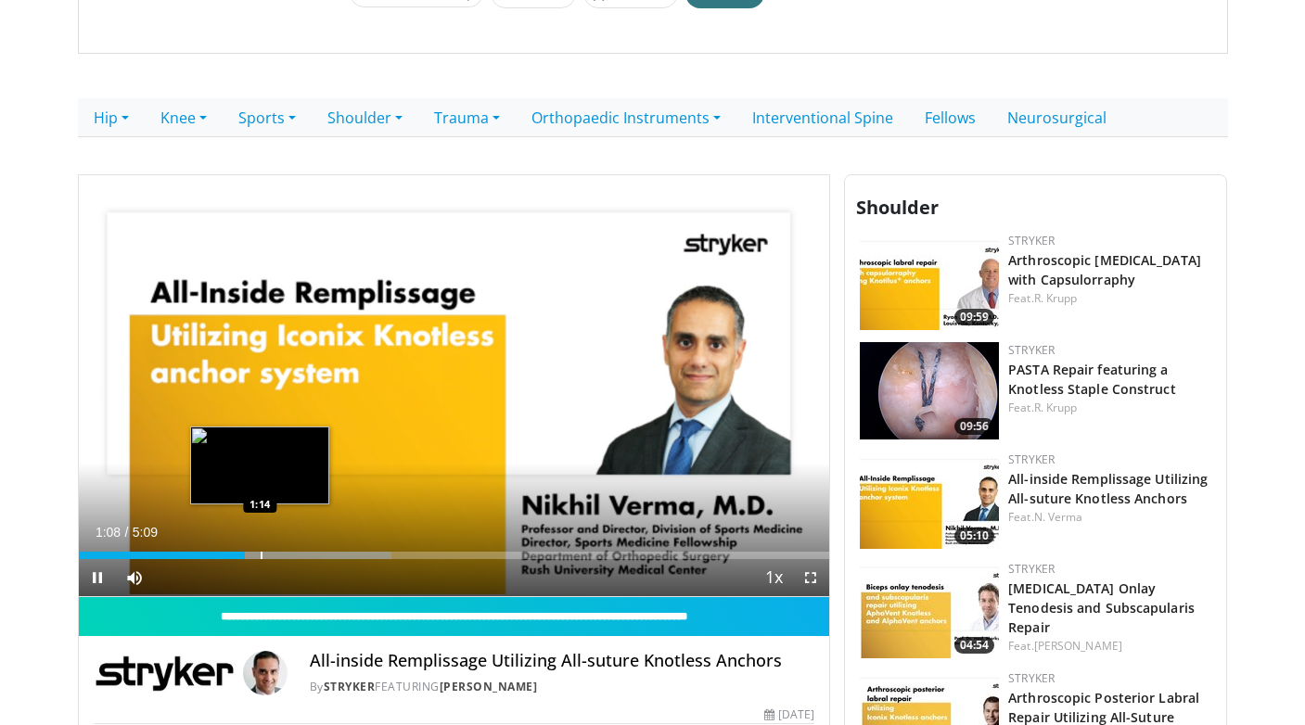
click at [261, 558] on div "Progress Bar" at bounding box center [262, 555] width 2 height 7
click at [274, 558] on div "Progress Bar" at bounding box center [275, 555] width 2 height 7
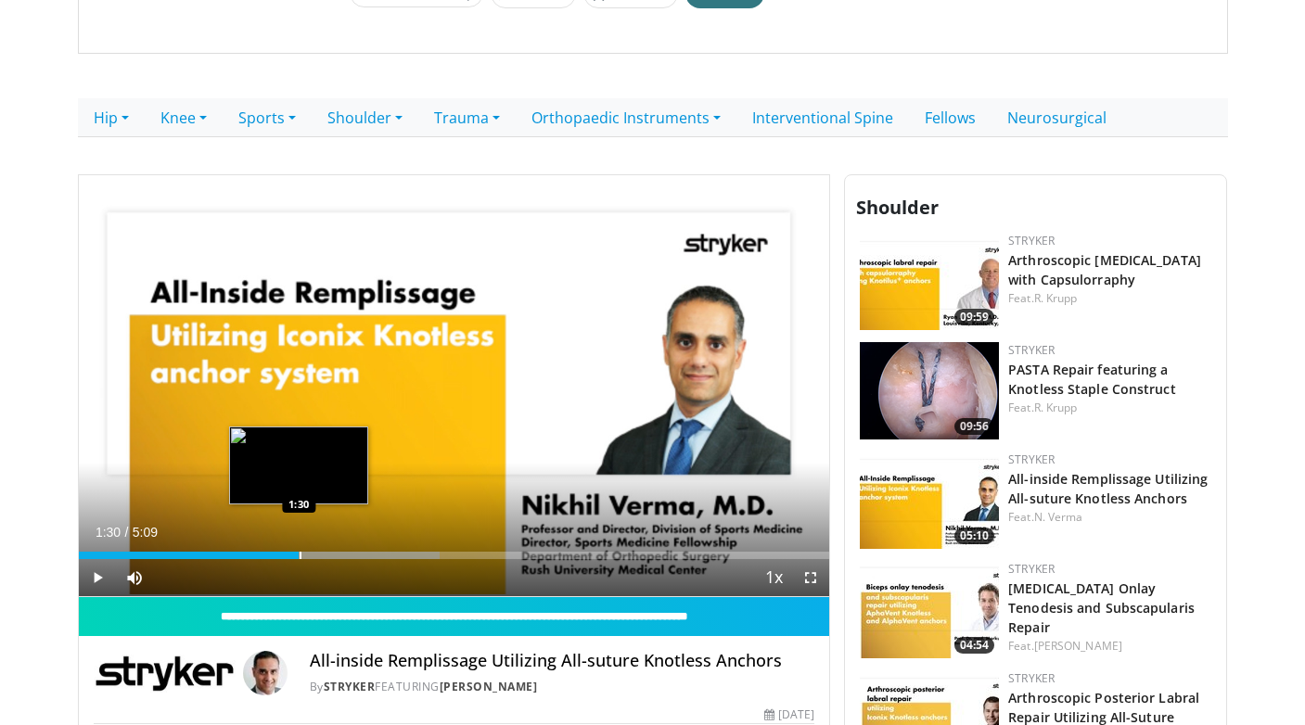
click at [300, 556] on div "Progress Bar" at bounding box center [301, 555] width 2 height 7
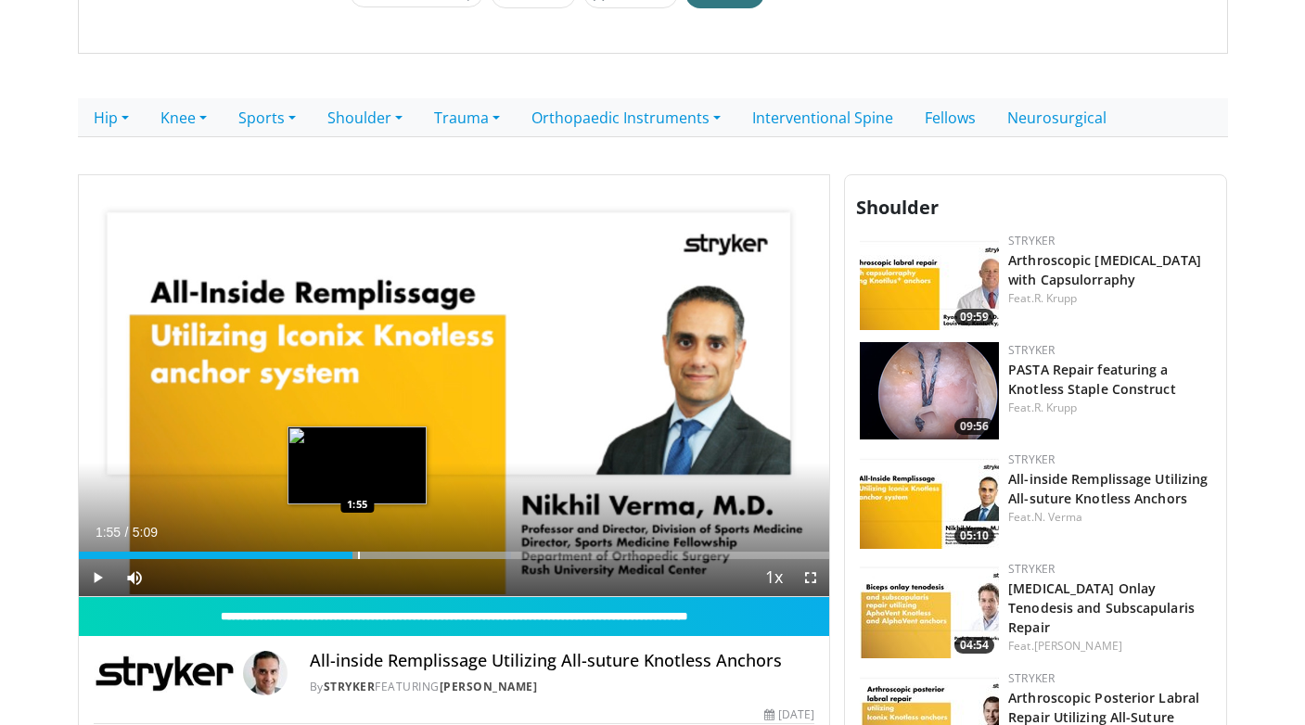
click at [358, 556] on div "Progress Bar" at bounding box center [359, 555] width 2 height 7
click at [369, 558] on div "Progress Bar" at bounding box center [370, 555] width 2 height 7
click at [329, 558] on div "Progress Bar" at bounding box center [330, 555] width 2 height 7
click at [321, 558] on div "1:44" at bounding box center [205, 555] width 253 height 7
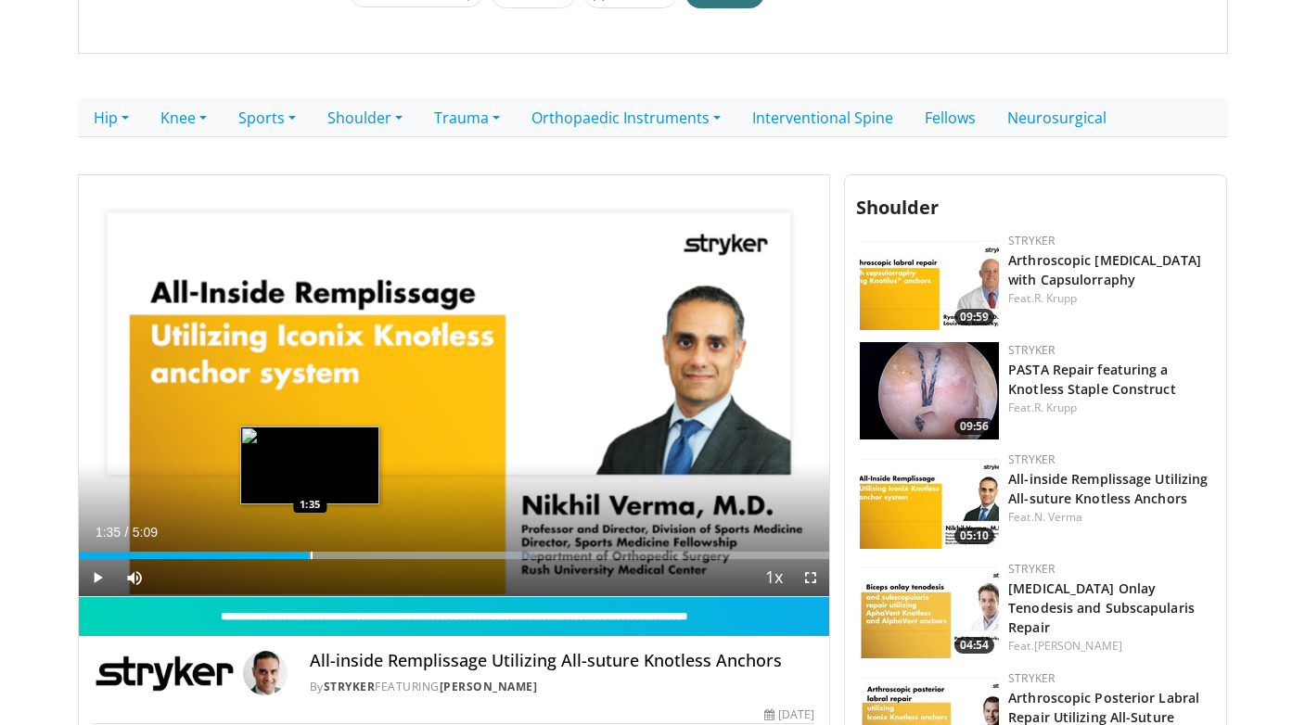
click at [309, 558] on div "Loaded : 60.87% 1:40 1:35" at bounding box center [454, 555] width 751 height 7
click at [299, 558] on div "Progress Bar" at bounding box center [300, 555] width 2 height 7
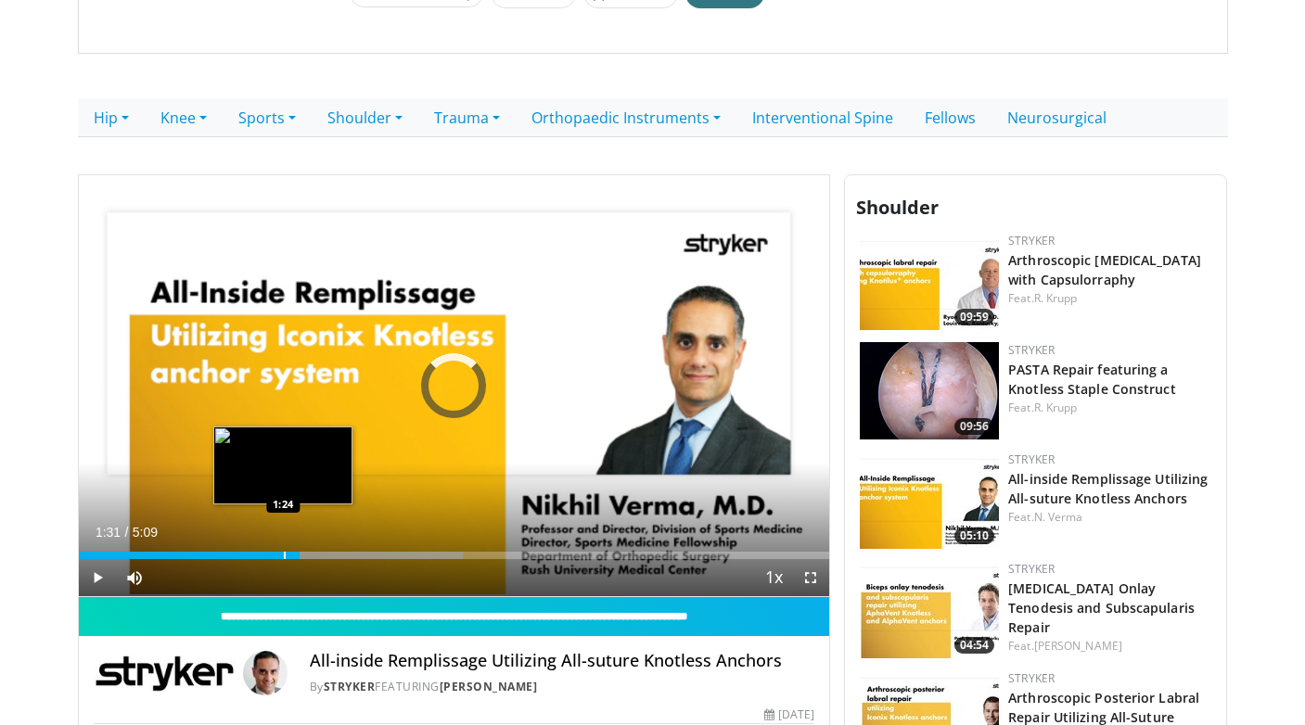
click at [282, 557] on div "1:24" at bounding box center [190, 555] width 222 height 7
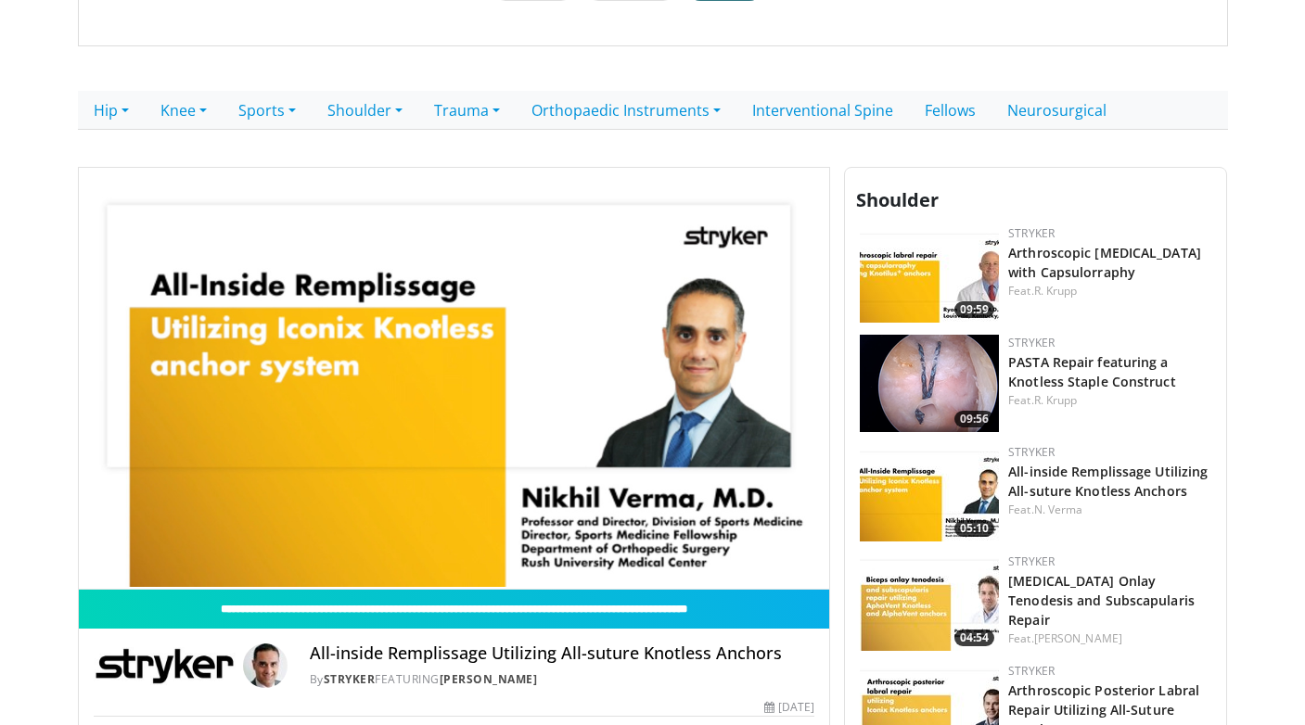
scroll to position [335, 0]
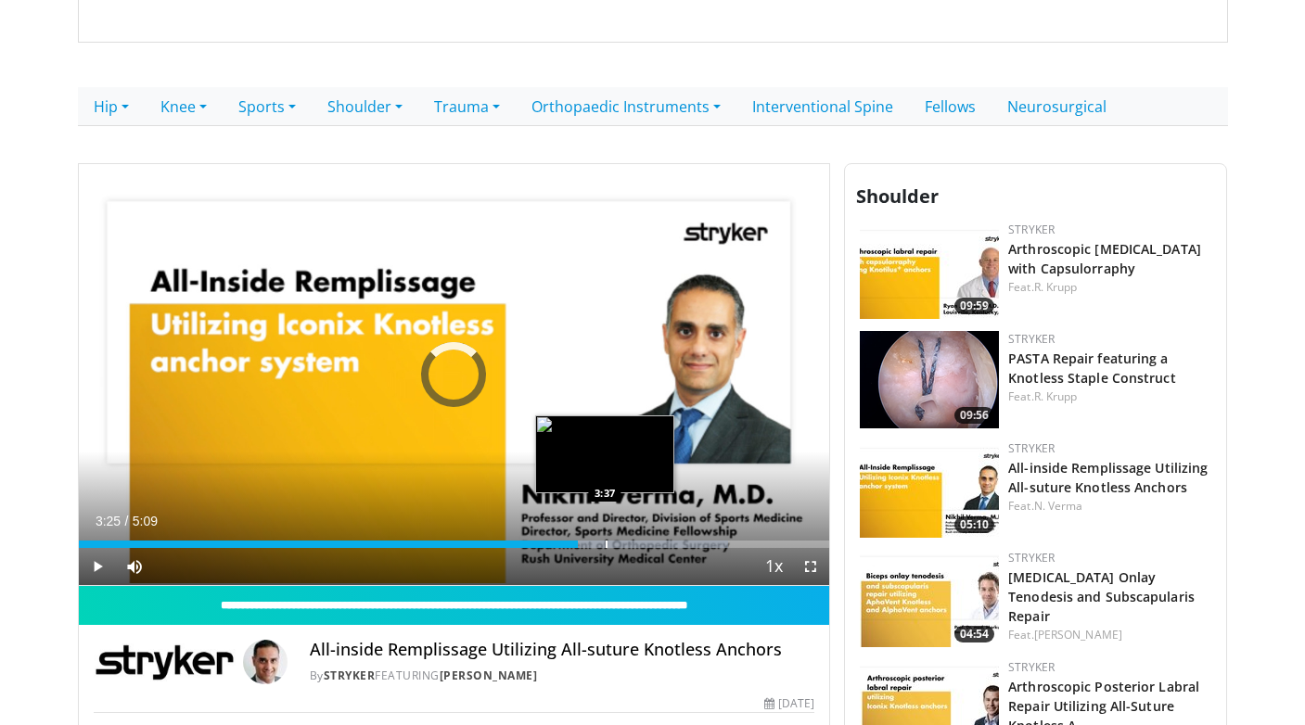
click at [606, 541] on div "Progress Bar" at bounding box center [607, 544] width 2 height 7
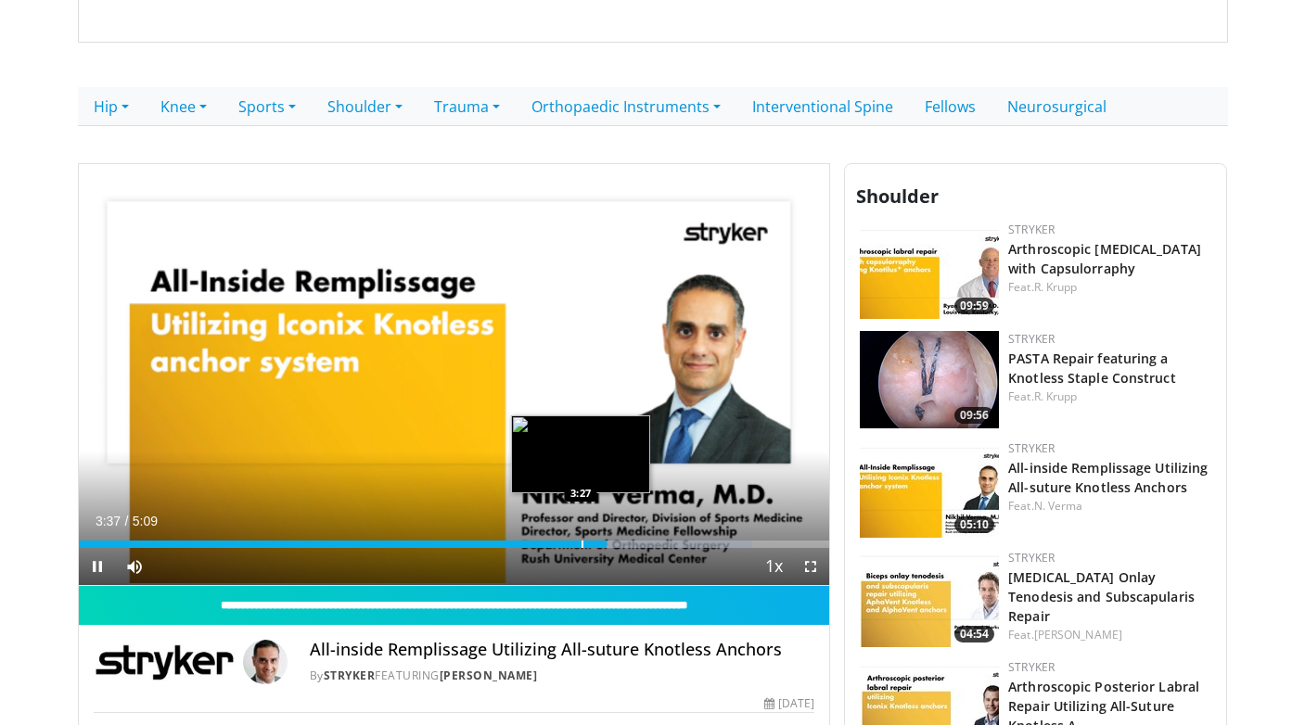
click at [582, 543] on div "Progress Bar" at bounding box center [583, 544] width 2 height 7
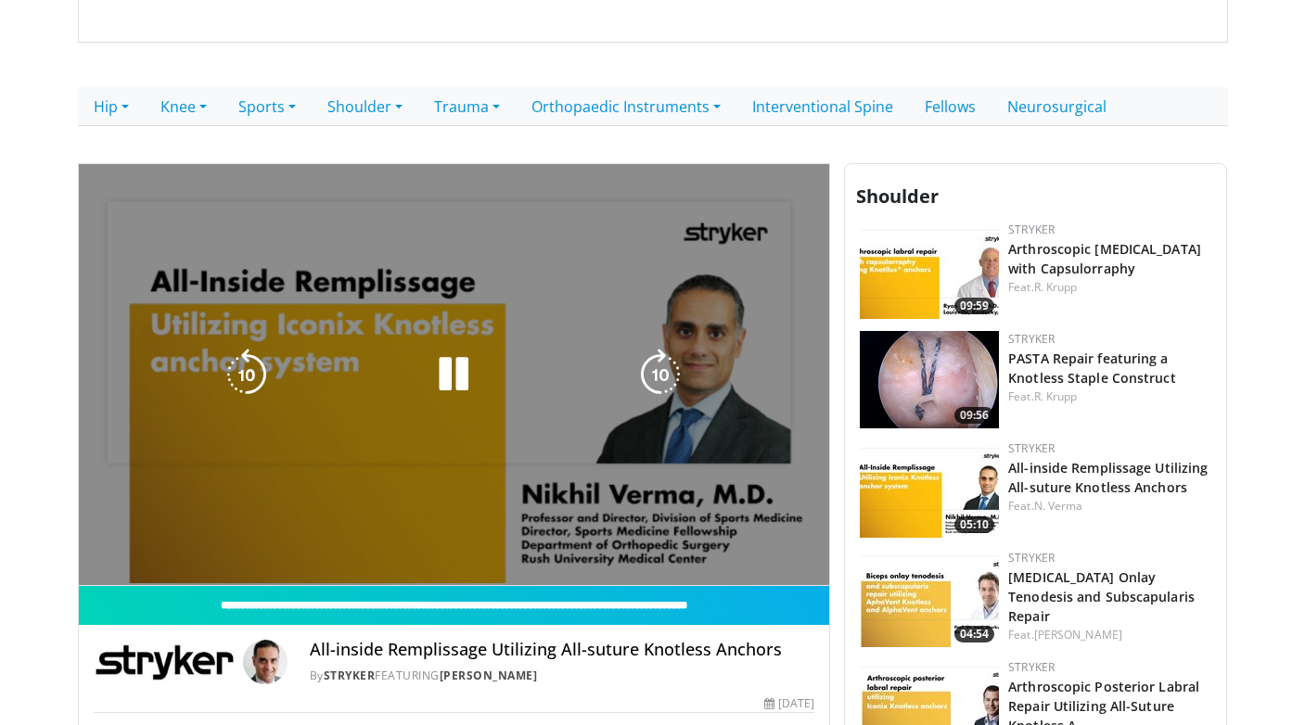
click at [570, 543] on div "10 seconds Tap to unmute" at bounding box center [454, 375] width 751 height 422
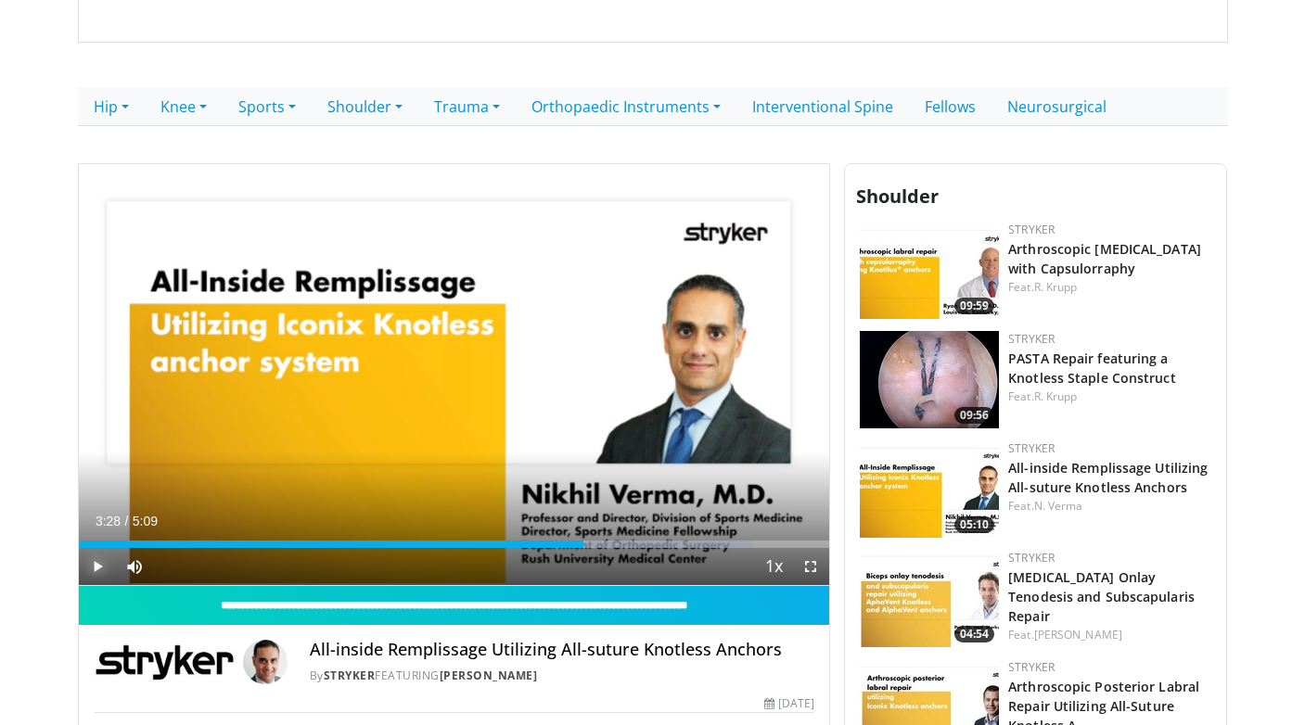
click at [96, 569] on span "Video Player" at bounding box center [97, 566] width 37 height 37
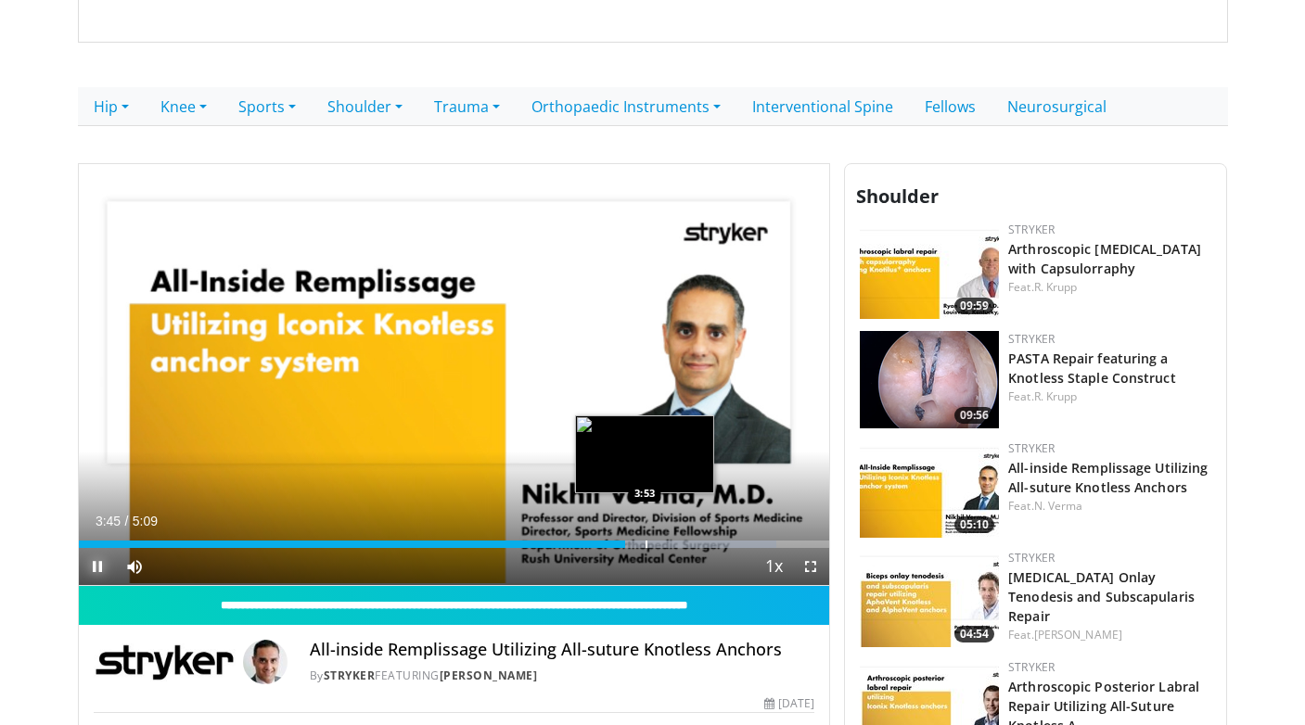
click at [645, 540] on div "Loaded : 92.92% 3:45 3:53" at bounding box center [454, 540] width 751 height 18
click at [675, 541] on div "Progress Bar" at bounding box center [676, 544] width 2 height 7
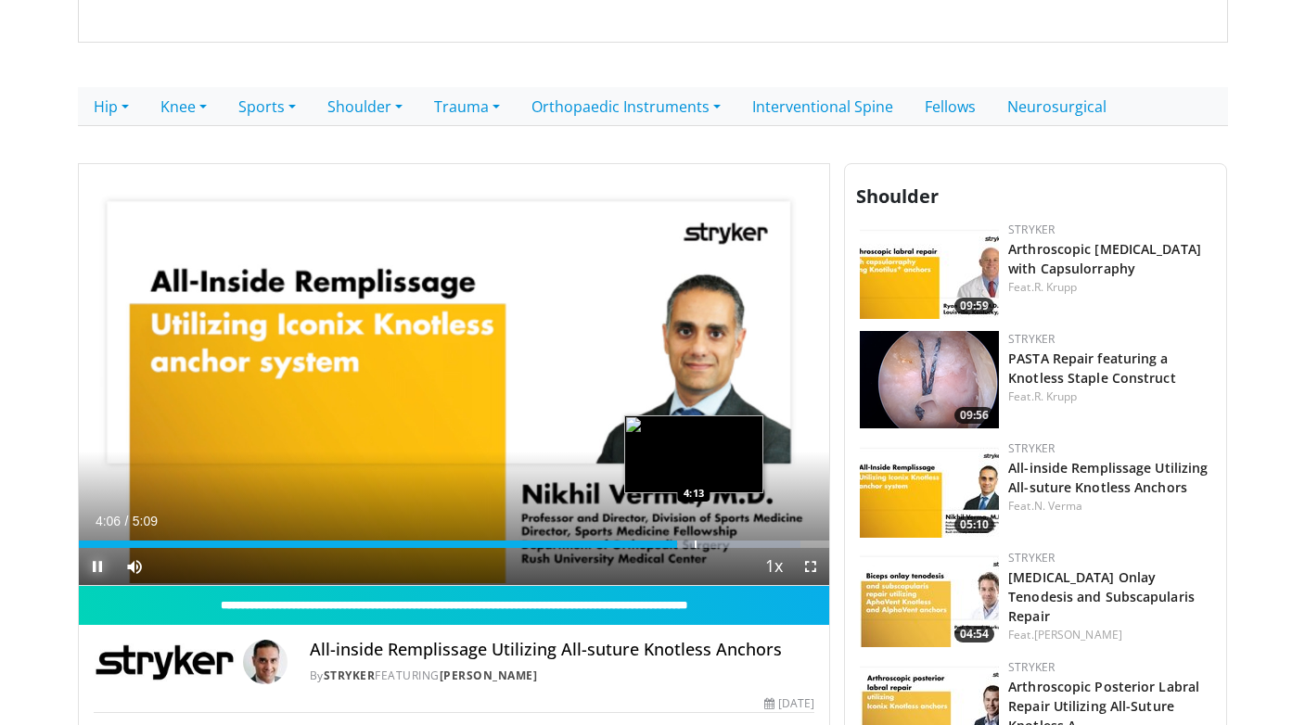
click at [695, 541] on div "Progress Bar" at bounding box center [696, 544] width 2 height 7
click at [710, 541] on div "Progress Bar" at bounding box center [711, 544] width 2 height 7
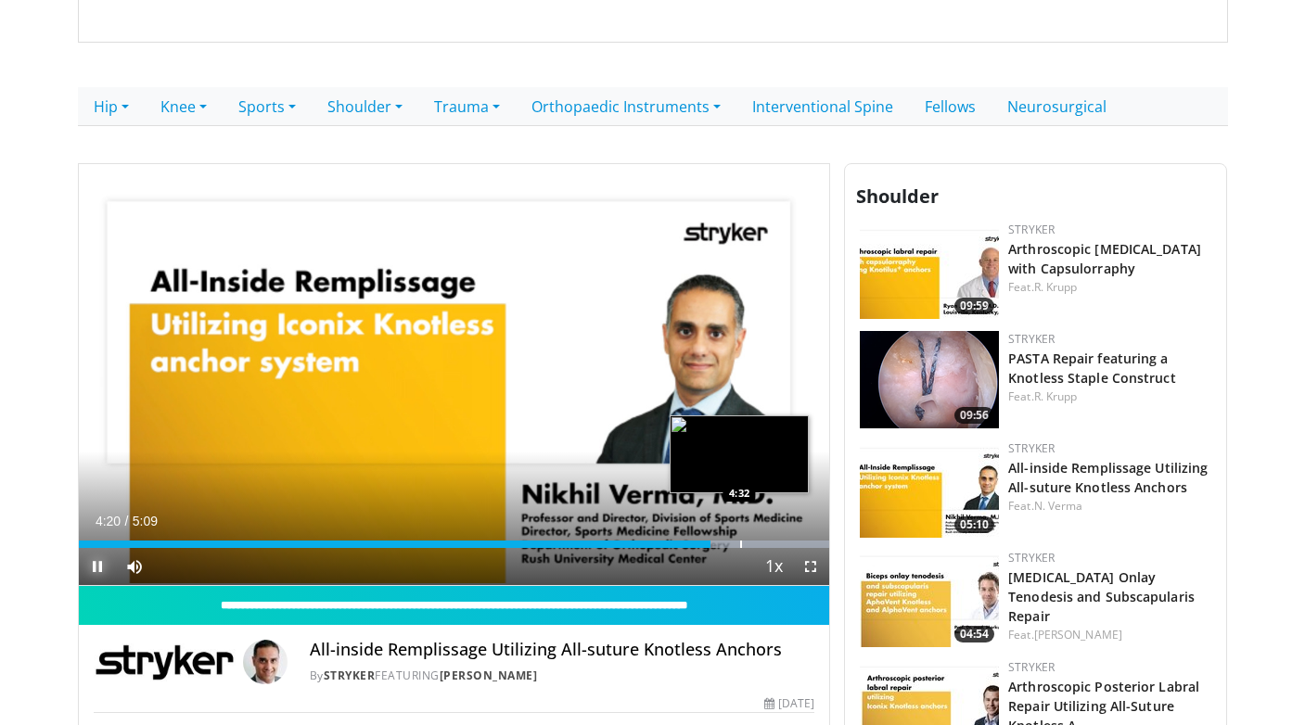
click at [740, 541] on div "Progress Bar" at bounding box center [741, 544] width 2 height 7
click at [759, 543] on div "Progress Bar" at bounding box center [760, 544] width 2 height 7
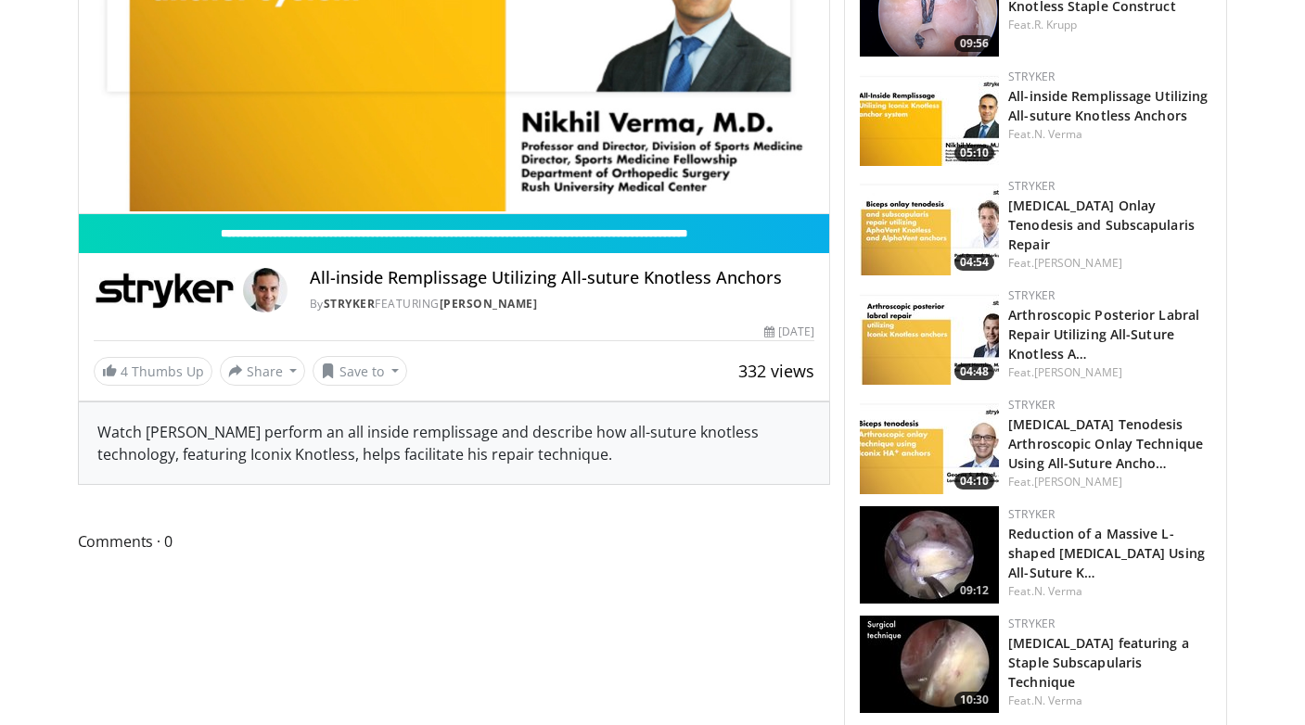
scroll to position [724, 0]
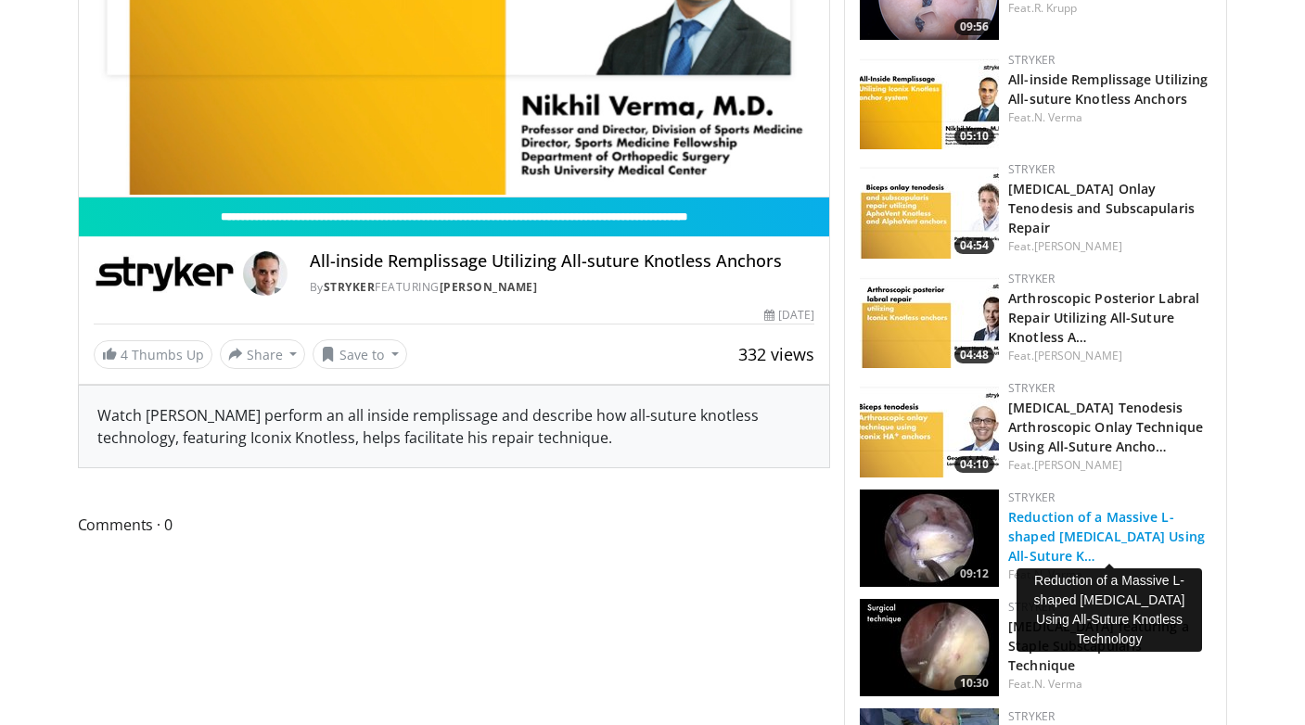
click at [1122, 520] on link "Reduction of a Massive L-shaped [MEDICAL_DATA] Using All-Suture K…" at bounding box center [1106, 536] width 197 height 57
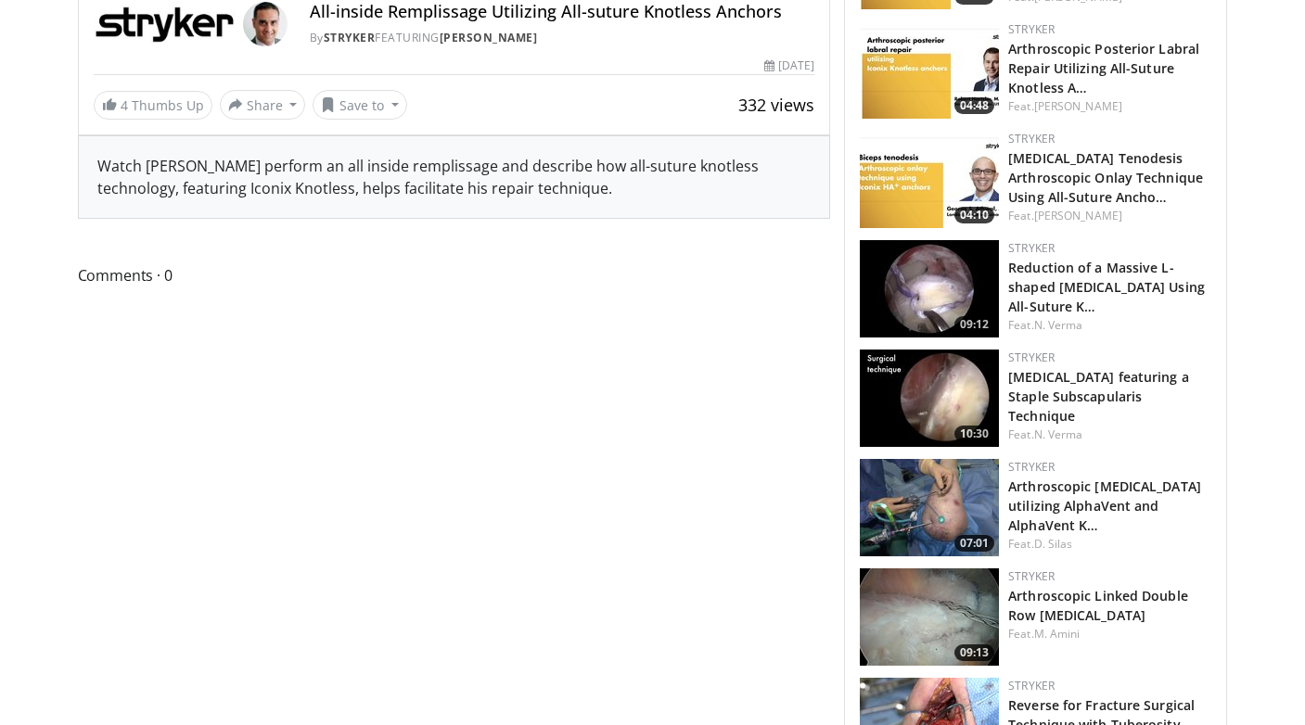
scroll to position [977, 0]
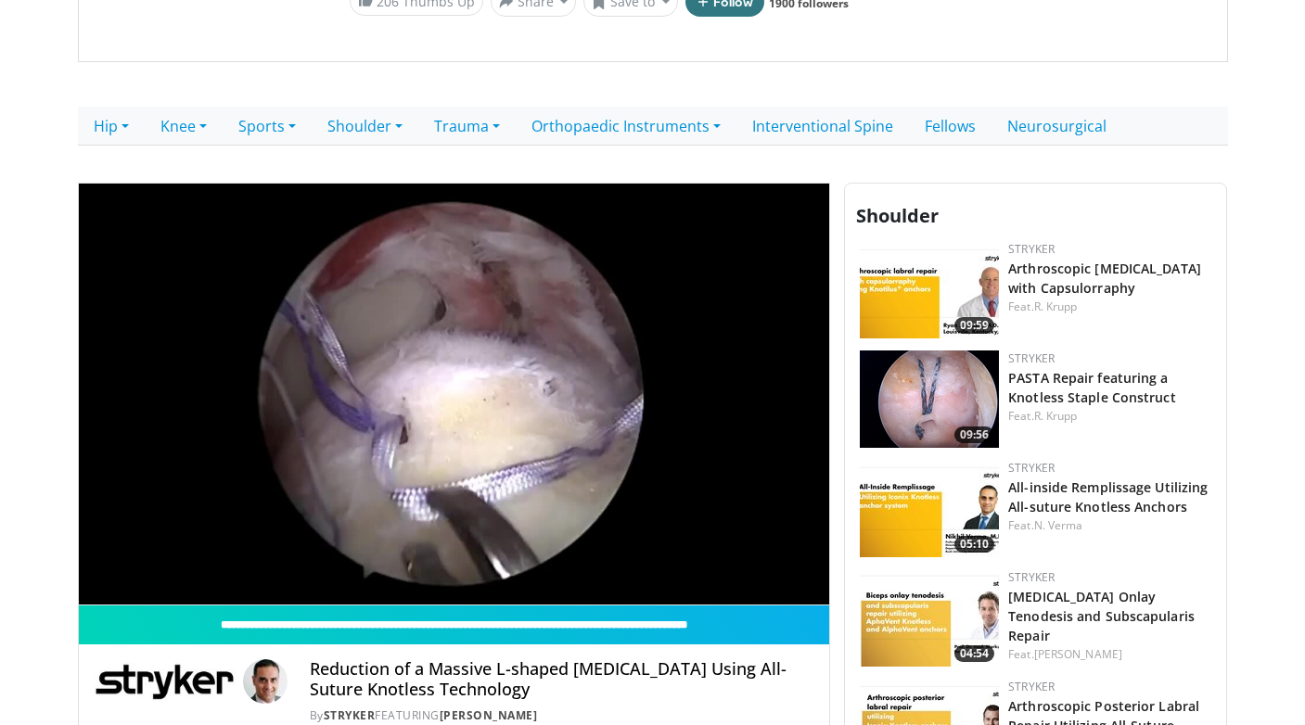
scroll to position [317, 0]
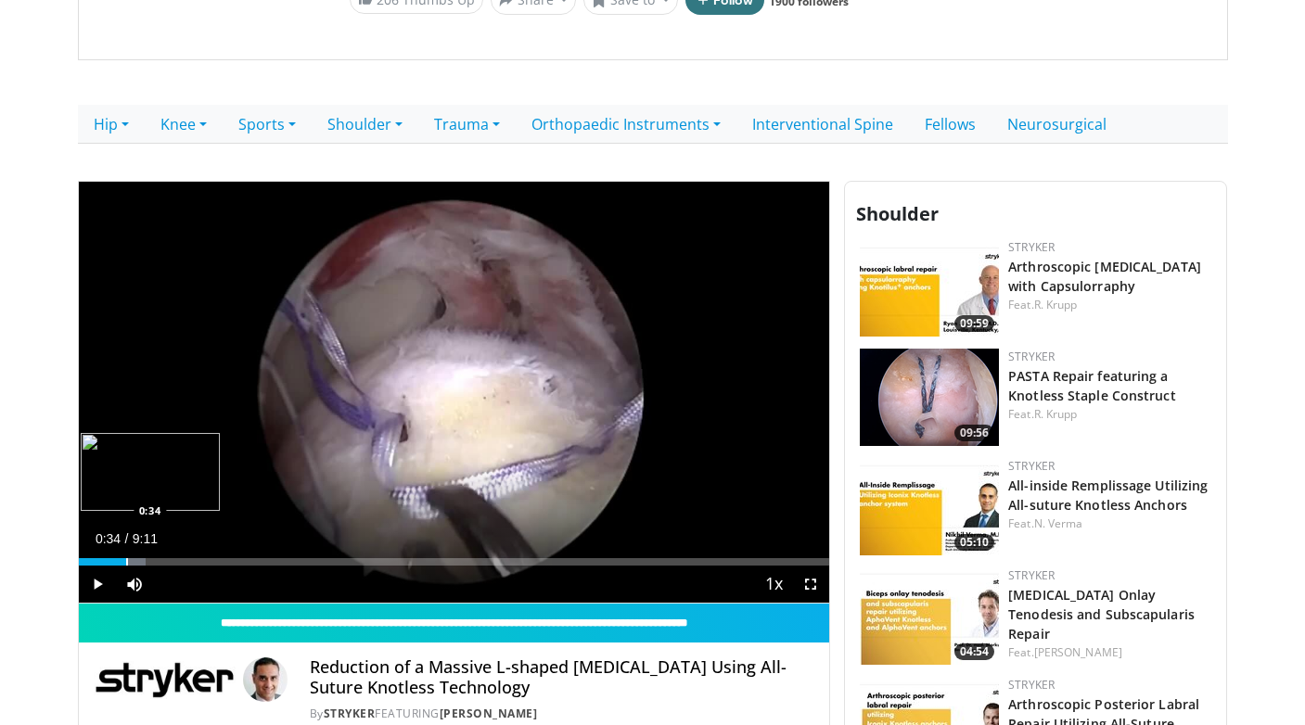
click at [126, 559] on div "Progress Bar" at bounding box center [127, 561] width 2 height 7
click at [171, 557] on div "Loaded : 8.98% 0:35 1:08" at bounding box center [454, 557] width 751 height 18
click at [212, 559] on div "Progress Bar" at bounding box center [213, 561] width 2 height 7
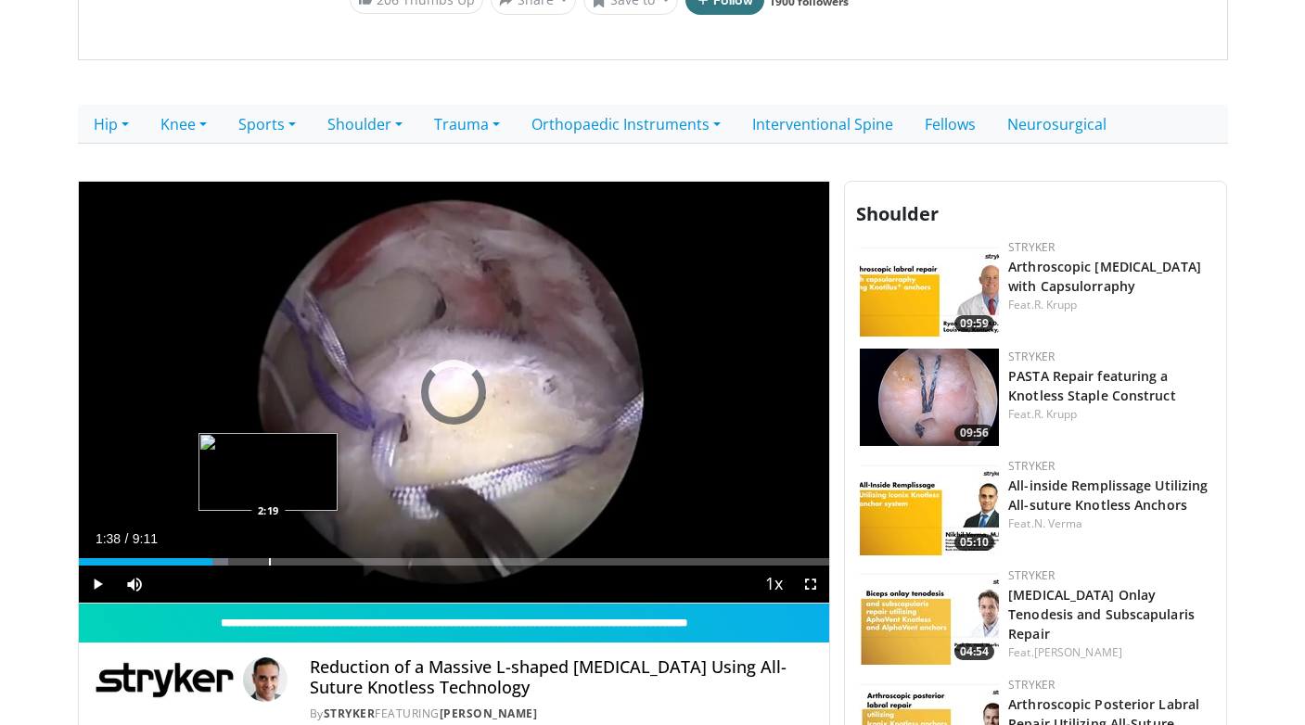
click at [269, 558] on div "Progress Bar" at bounding box center [270, 561] width 2 height 7
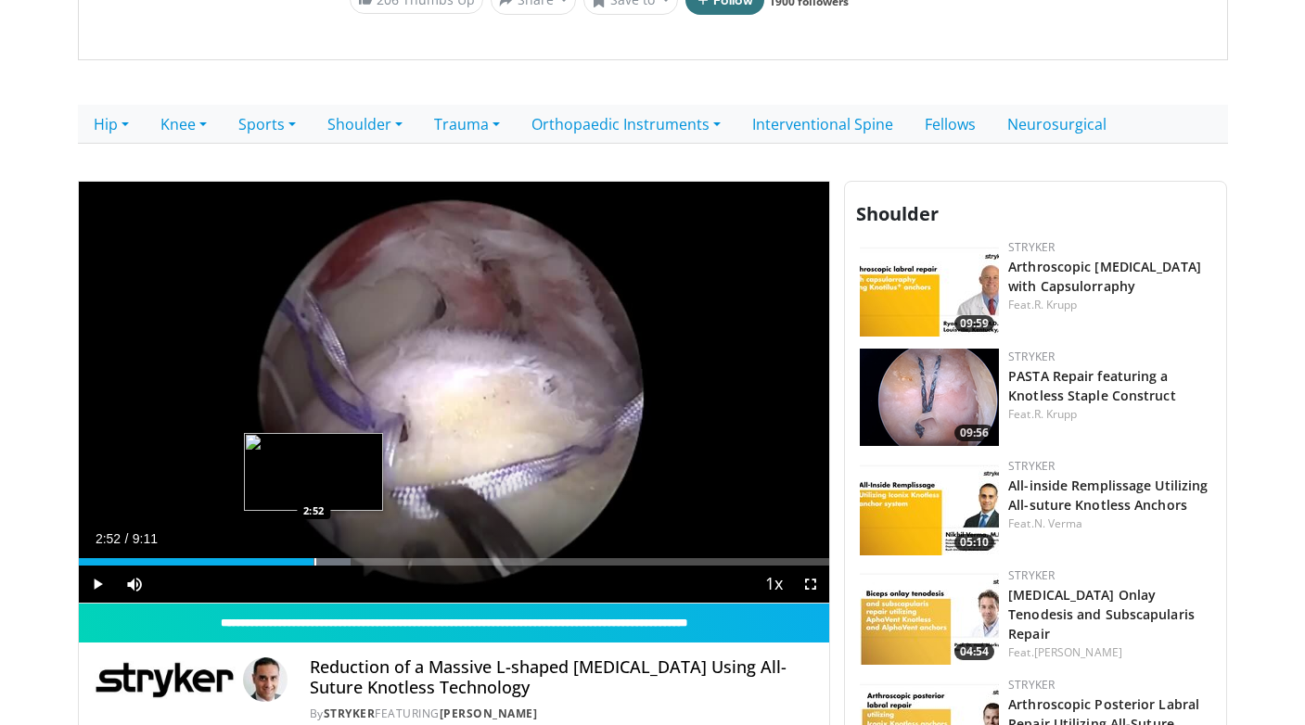
click at [314, 558] on div "Progress Bar" at bounding box center [315, 561] width 2 height 7
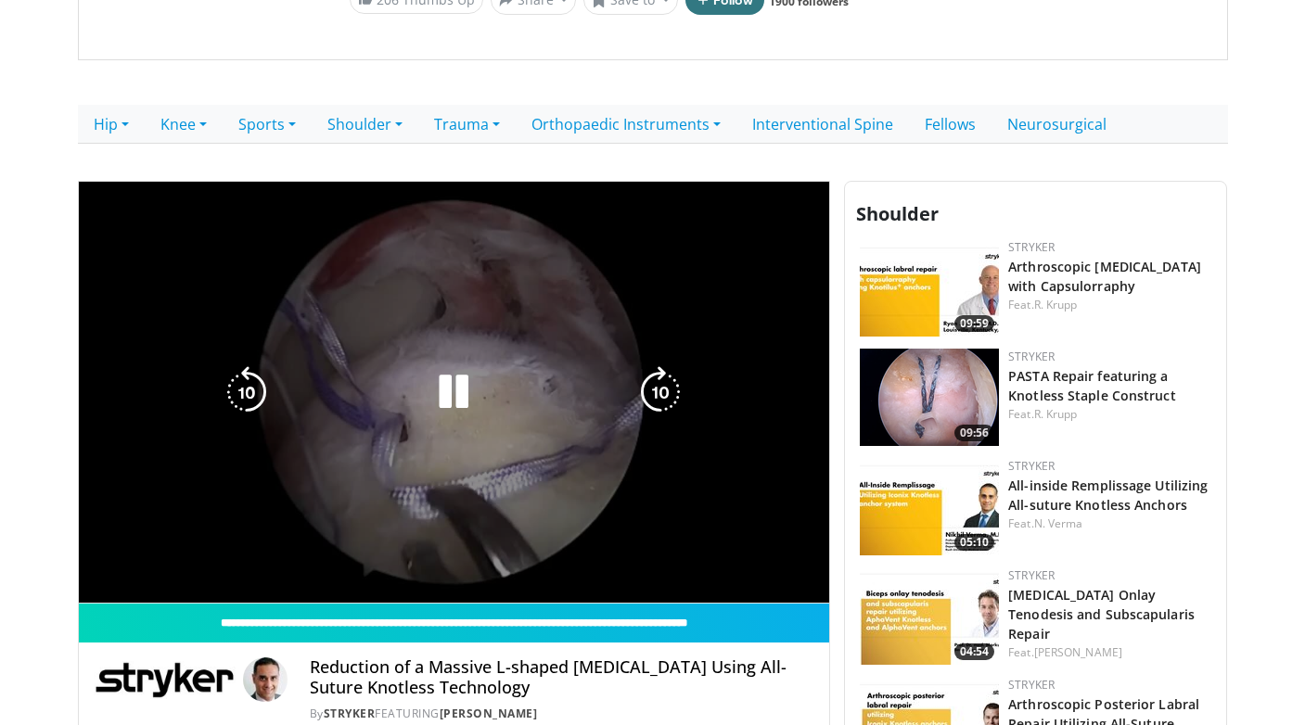
click at [304, 559] on video-js "**********" at bounding box center [454, 393] width 751 height 423
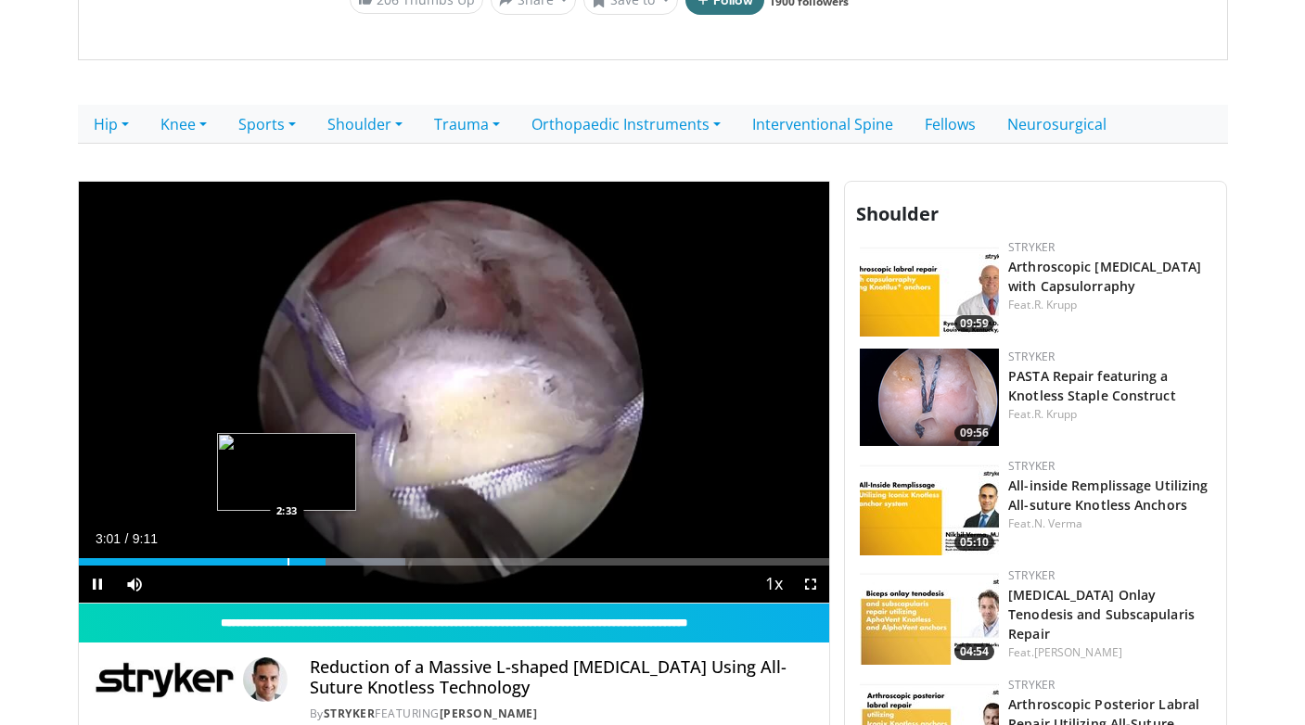
click at [288, 563] on div "Progress Bar" at bounding box center [289, 561] width 2 height 7
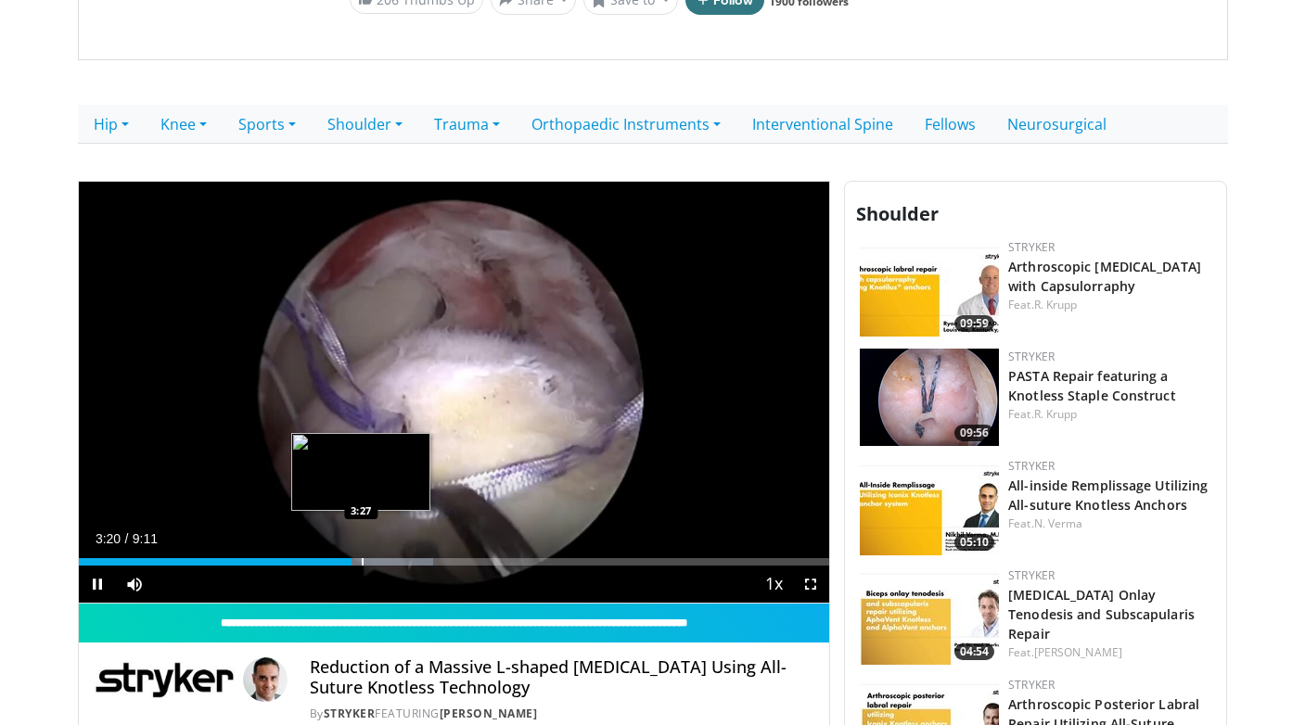
click at [362, 560] on div "Progress Bar" at bounding box center [363, 561] width 2 height 7
click at [383, 560] on div "Progress Bar" at bounding box center [384, 561] width 2 height 7
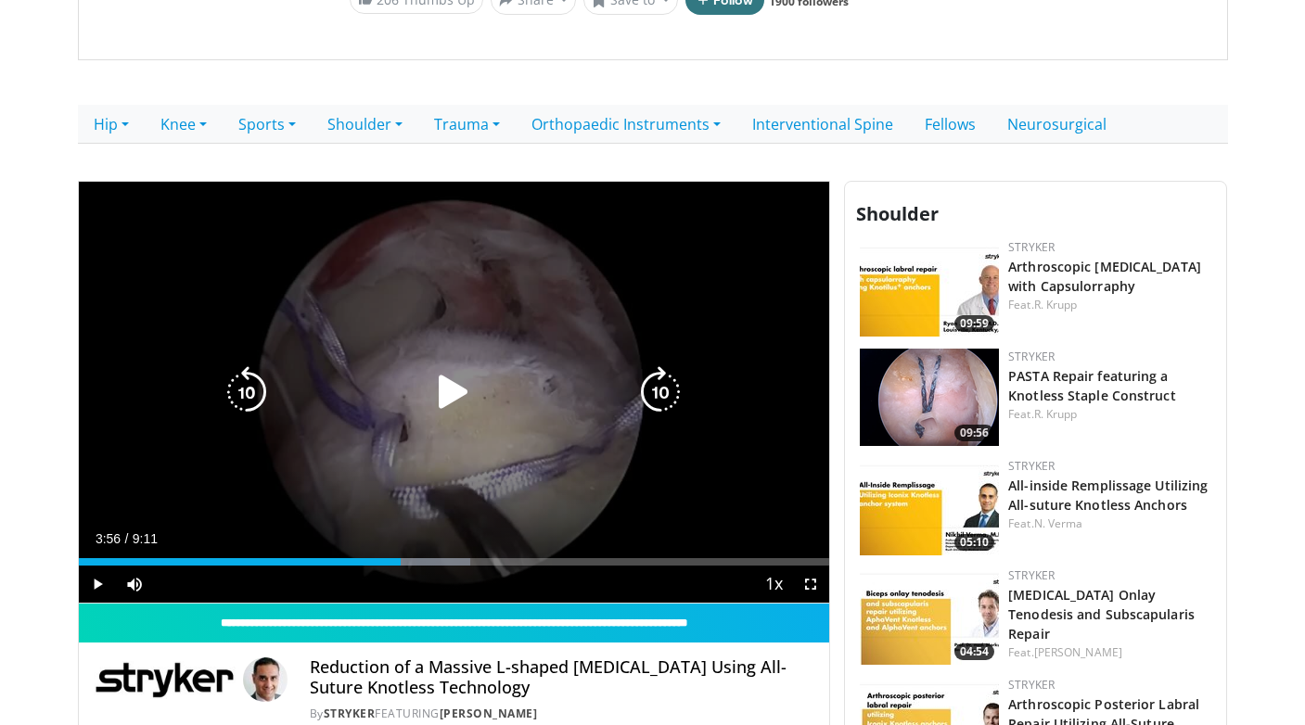
click at [401, 562] on div "Progress Bar" at bounding box center [415, 561] width 110 height 7
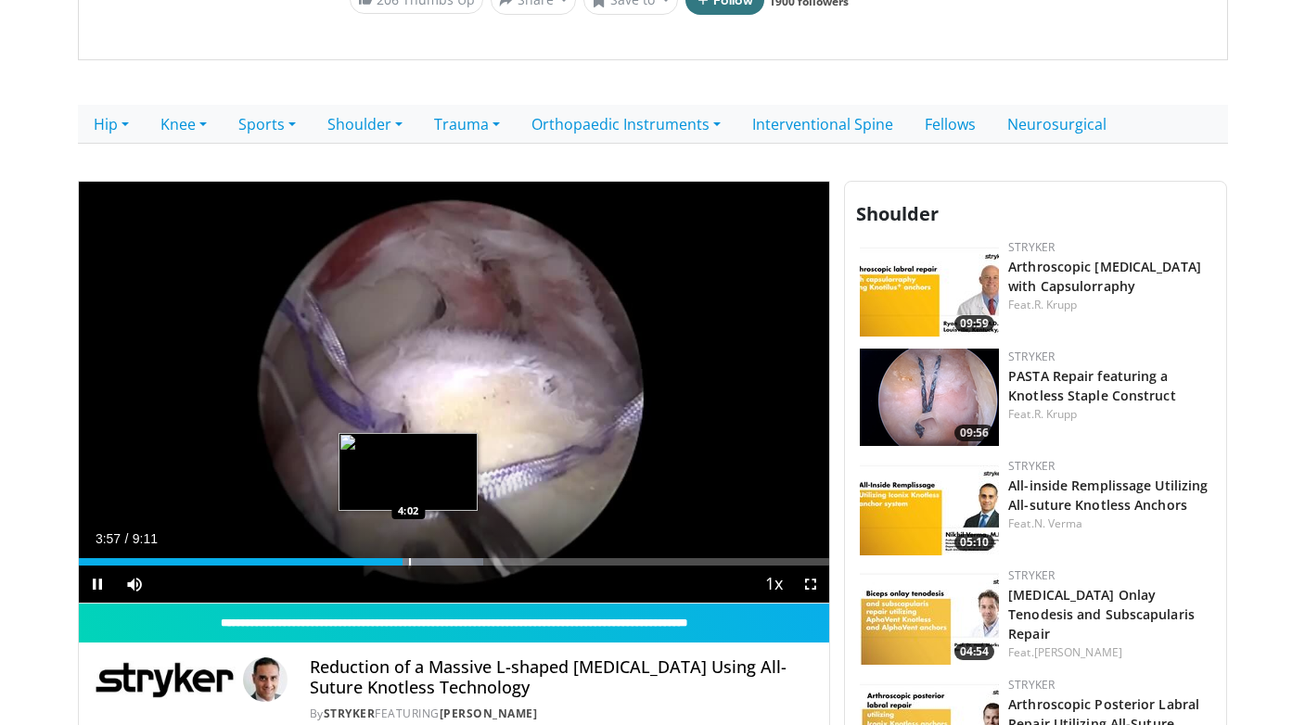
click at [409, 562] on div "Progress Bar" at bounding box center [410, 561] width 2 height 7
click at [443, 565] on div "Progress Bar" at bounding box center [444, 561] width 2 height 7
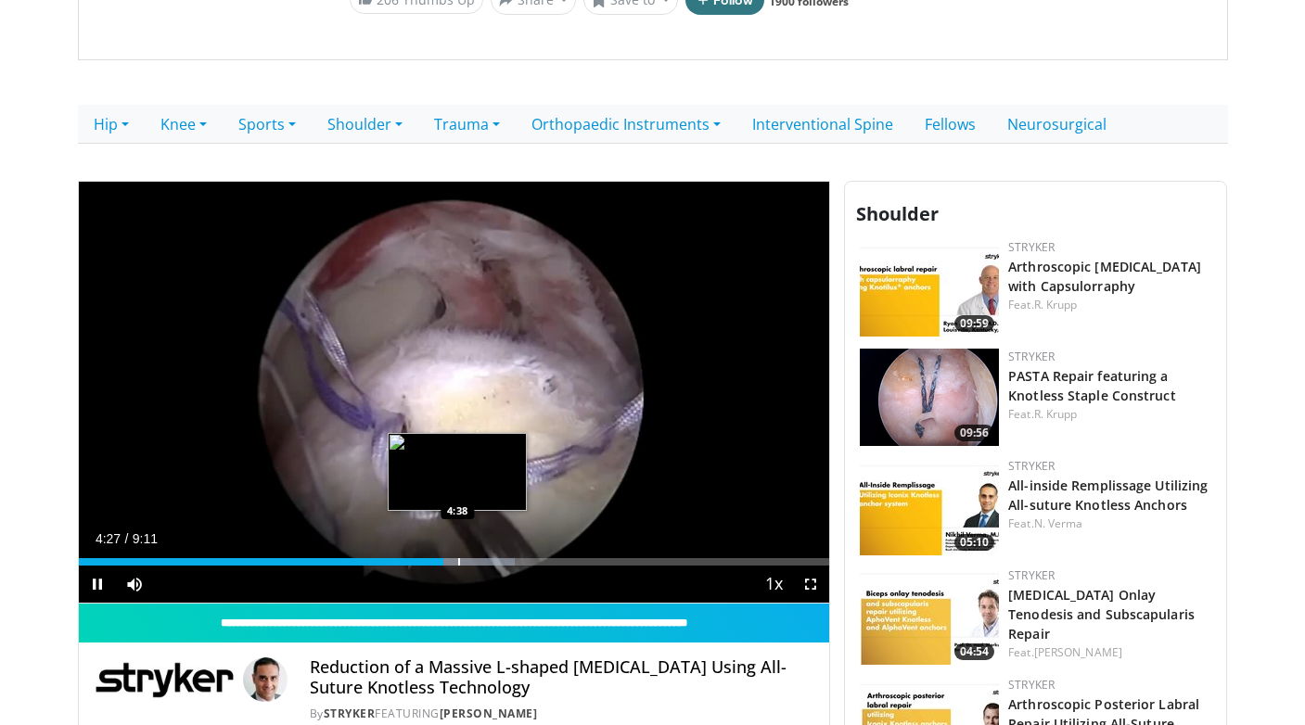
click at [458, 565] on div "Progress Bar" at bounding box center [459, 561] width 2 height 7
click at [481, 566] on div "Progress Bar" at bounding box center [482, 561] width 2 height 7
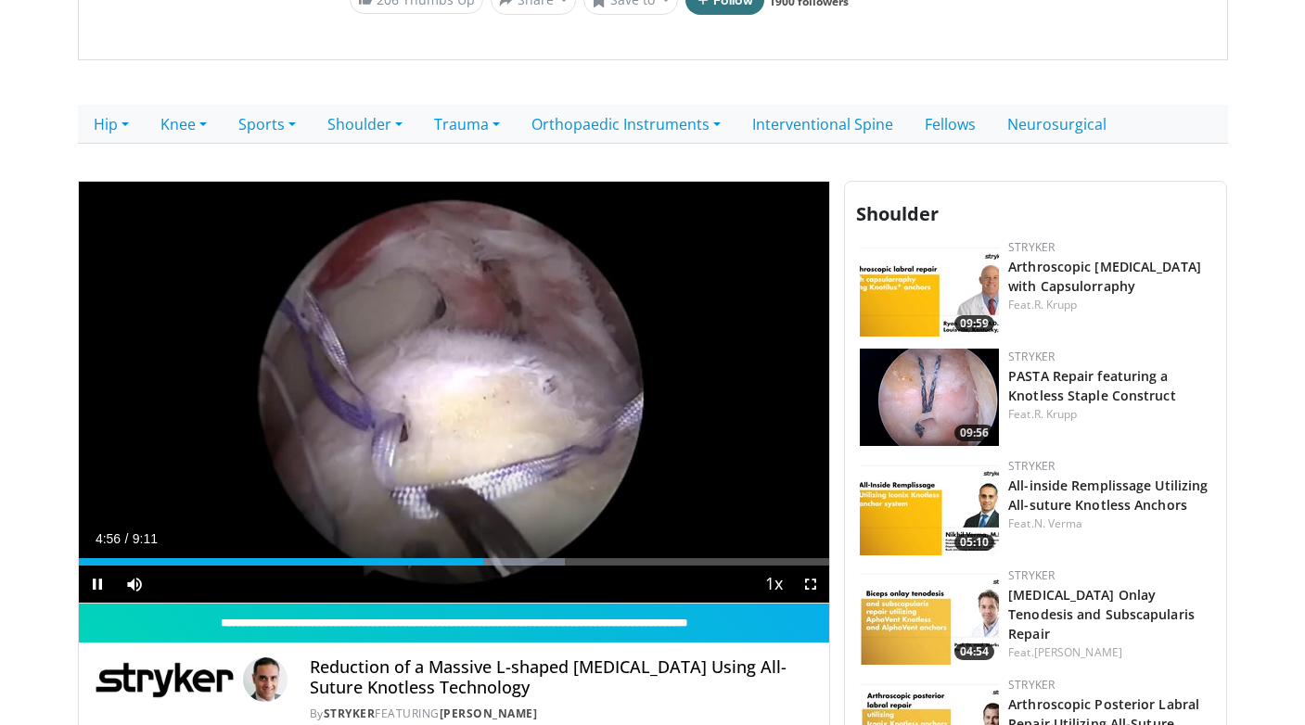
click at [479, 566] on div "10 seconds Tap to unmute" at bounding box center [454, 393] width 751 height 422
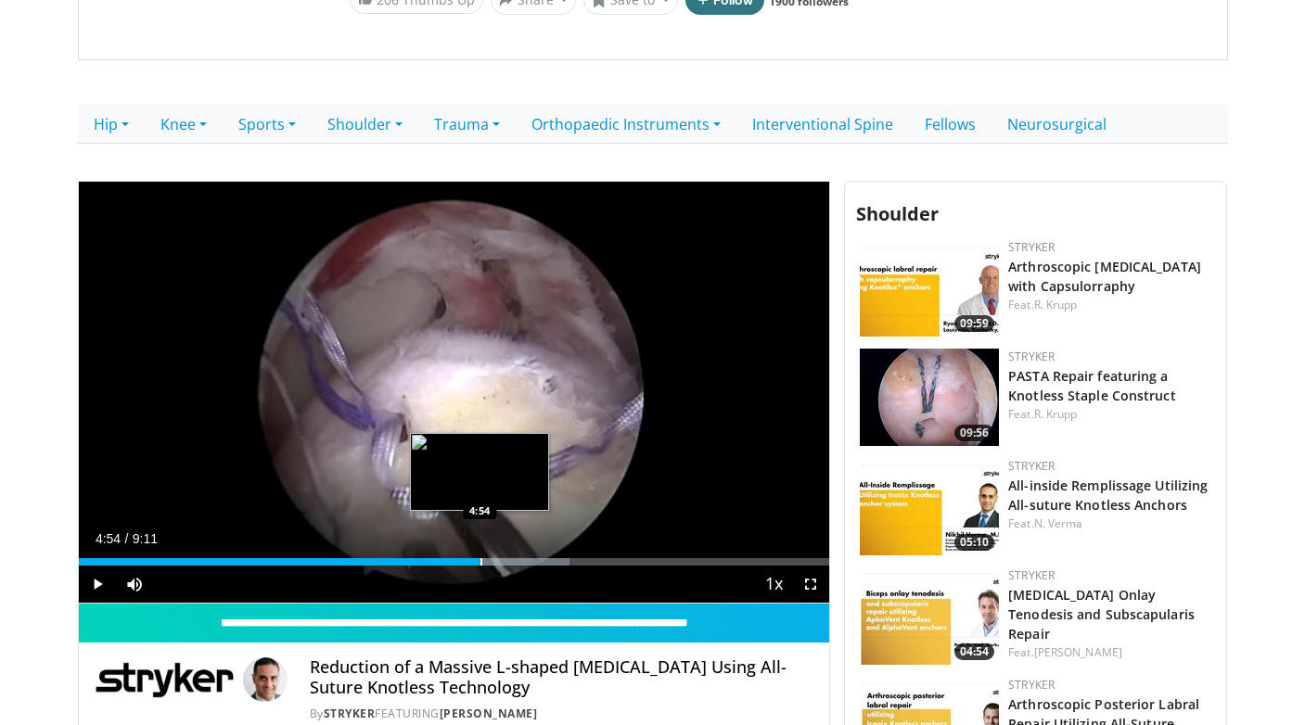
click at [481, 565] on div "Progress Bar" at bounding box center [482, 561] width 2 height 7
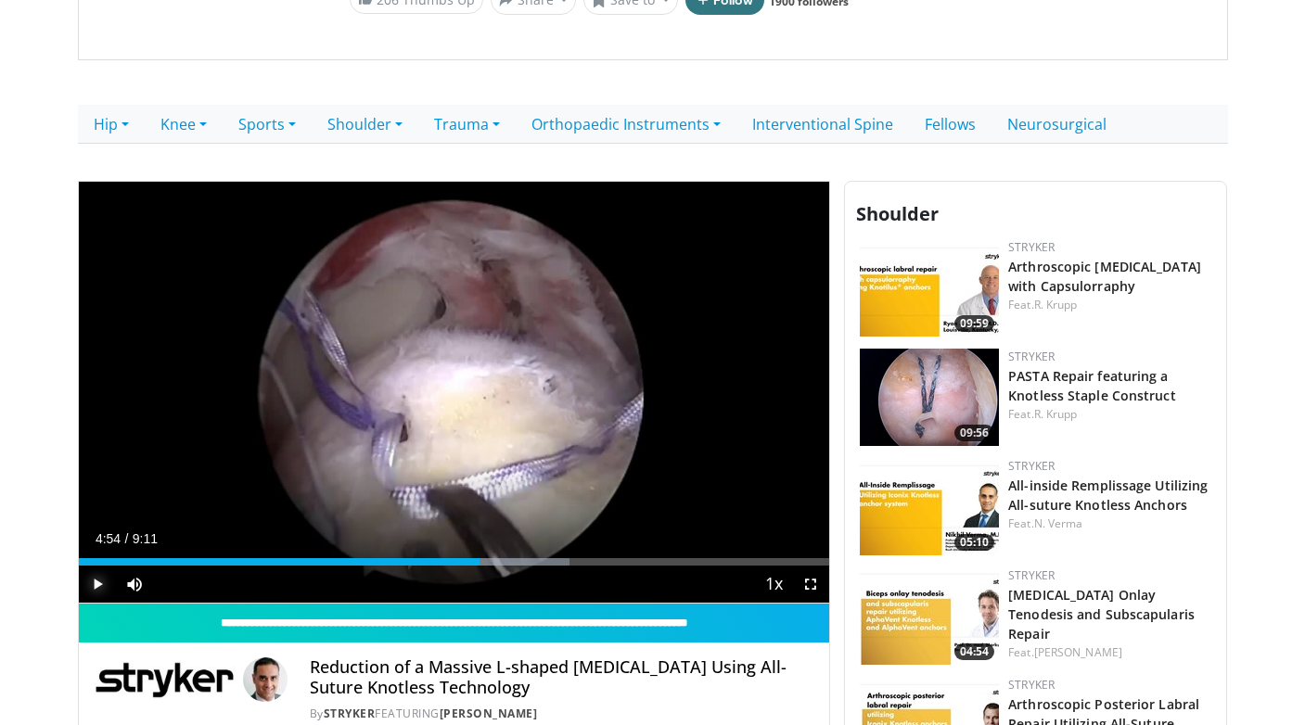
click at [94, 580] on span "Video Player" at bounding box center [97, 584] width 37 height 37
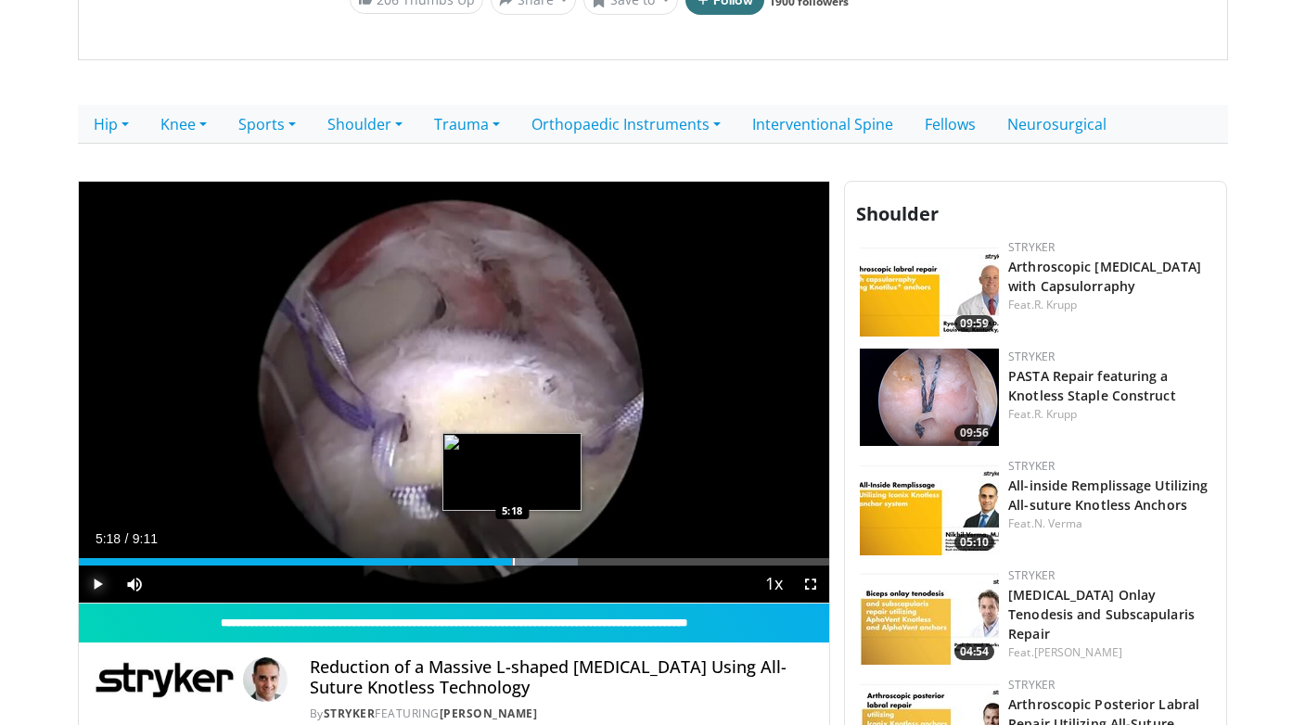
click at [511, 562] on div "Loaded : 66.56% 5:18 5:18" at bounding box center [454, 561] width 751 height 7
click at [533, 563] on div "Progress Bar" at bounding box center [534, 561] width 2 height 7
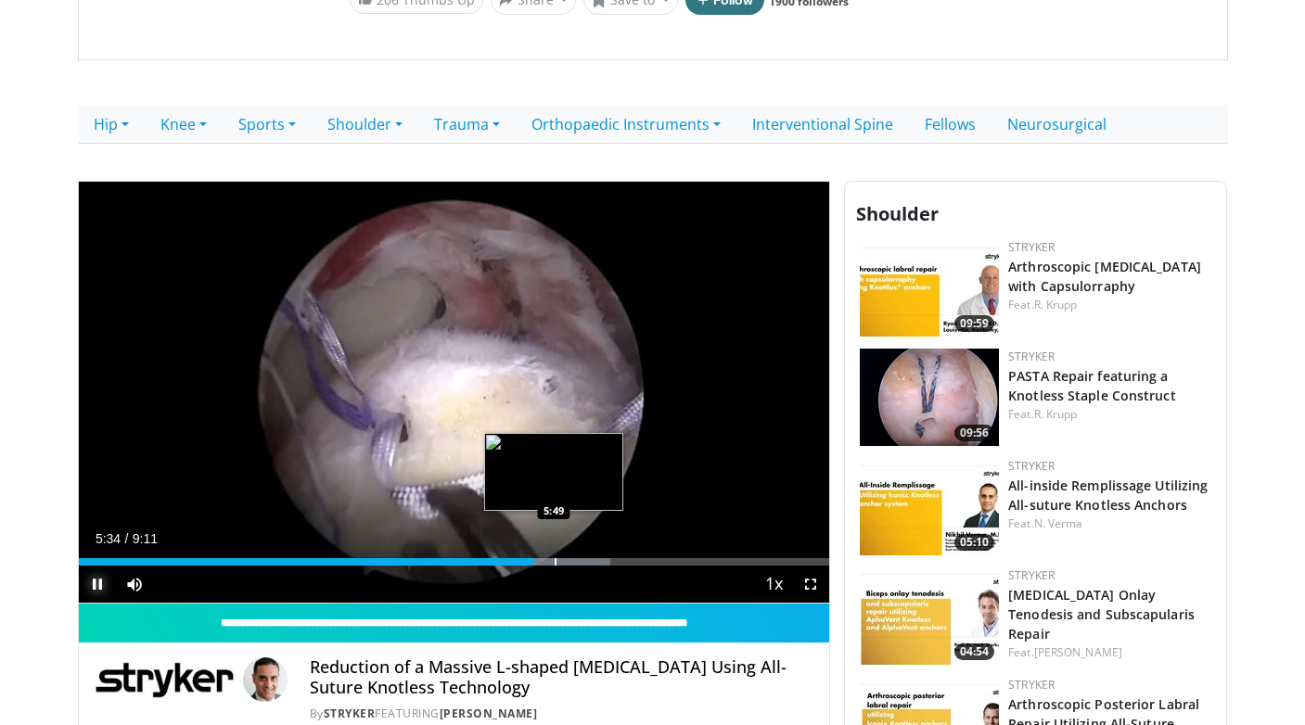
click at [555, 563] on div "Progress Bar" at bounding box center [556, 561] width 2 height 7
click at [538, 563] on div "Progress Bar" at bounding box center [539, 561] width 2 height 7
click at [564, 560] on div "Progress Bar" at bounding box center [565, 561] width 2 height 7
click at [580, 558] on div "Progress Bar" at bounding box center [581, 561] width 2 height 7
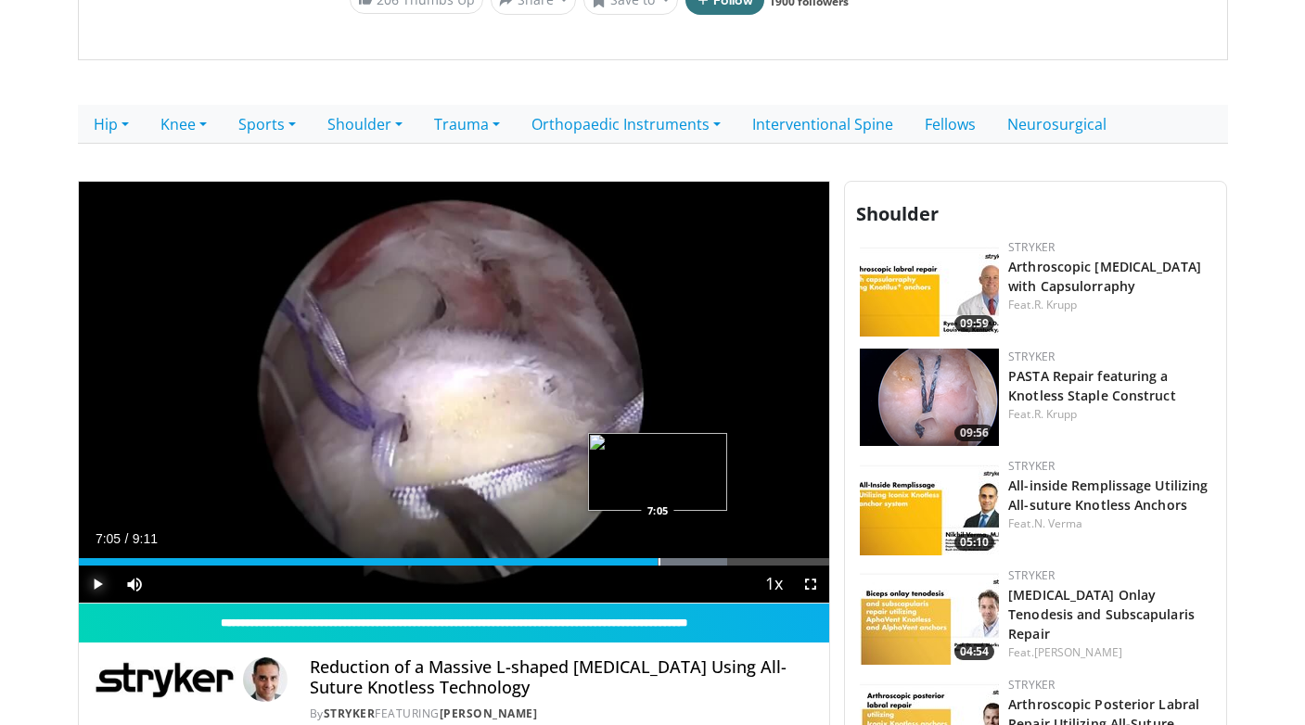
click at [659, 565] on div "Progress Bar" at bounding box center [660, 561] width 2 height 7
click at [674, 563] on div "Progress Bar" at bounding box center [675, 561] width 2 height 7
click at [716, 562] on div "Progress Bar" at bounding box center [717, 561] width 2 height 7
click at [731, 562] on div "Progress Bar" at bounding box center [732, 561] width 2 height 7
